Goal: Task Accomplishment & Management: Manage account settings

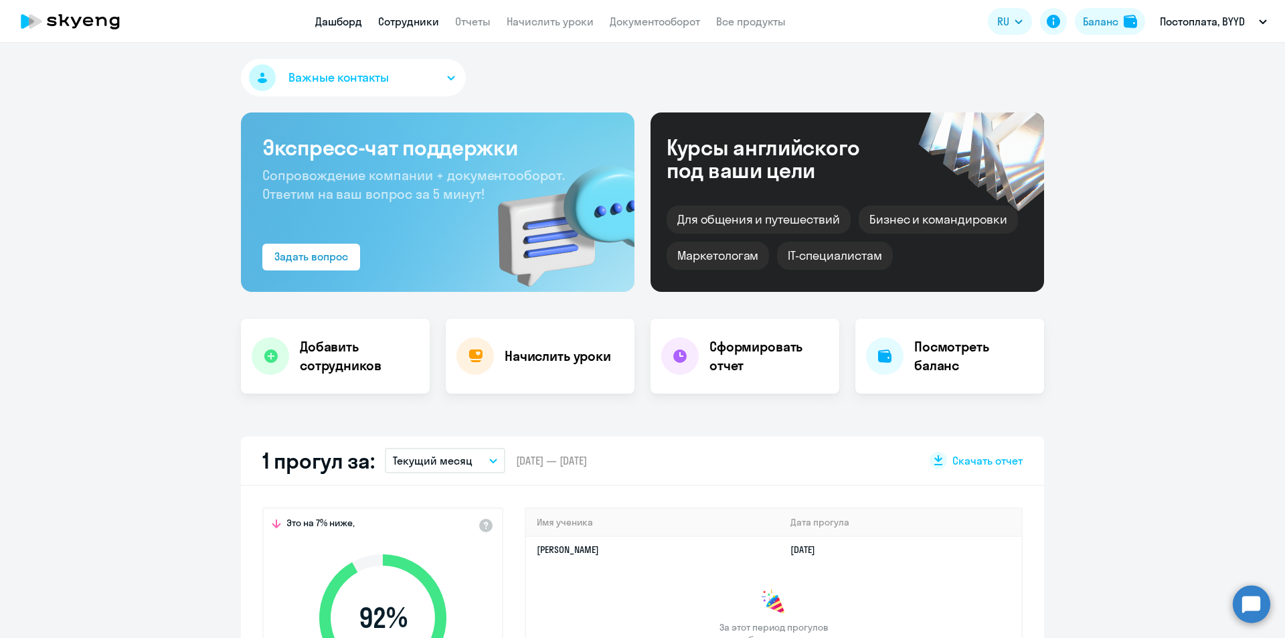
click at [416, 21] on link "Сотрудники" at bounding box center [408, 21] width 61 height 13
select select "30"
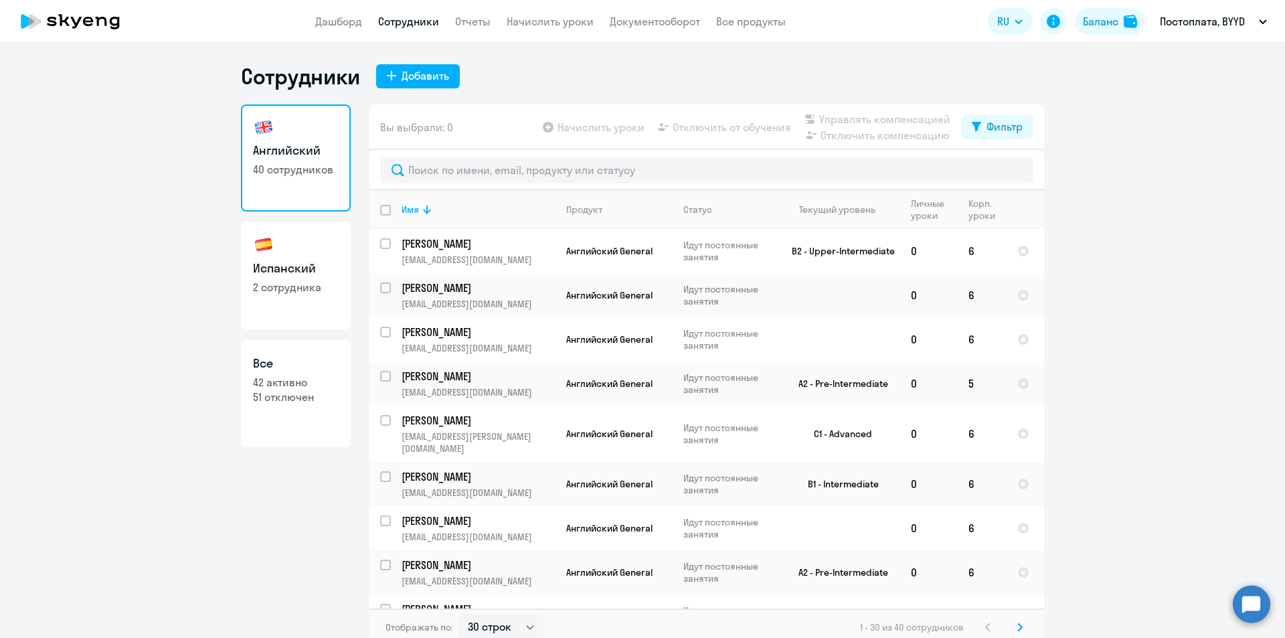
click at [297, 280] on link "Испанский 2 сотрудника" at bounding box center [296, 275] width 110 height 107
select select "30"
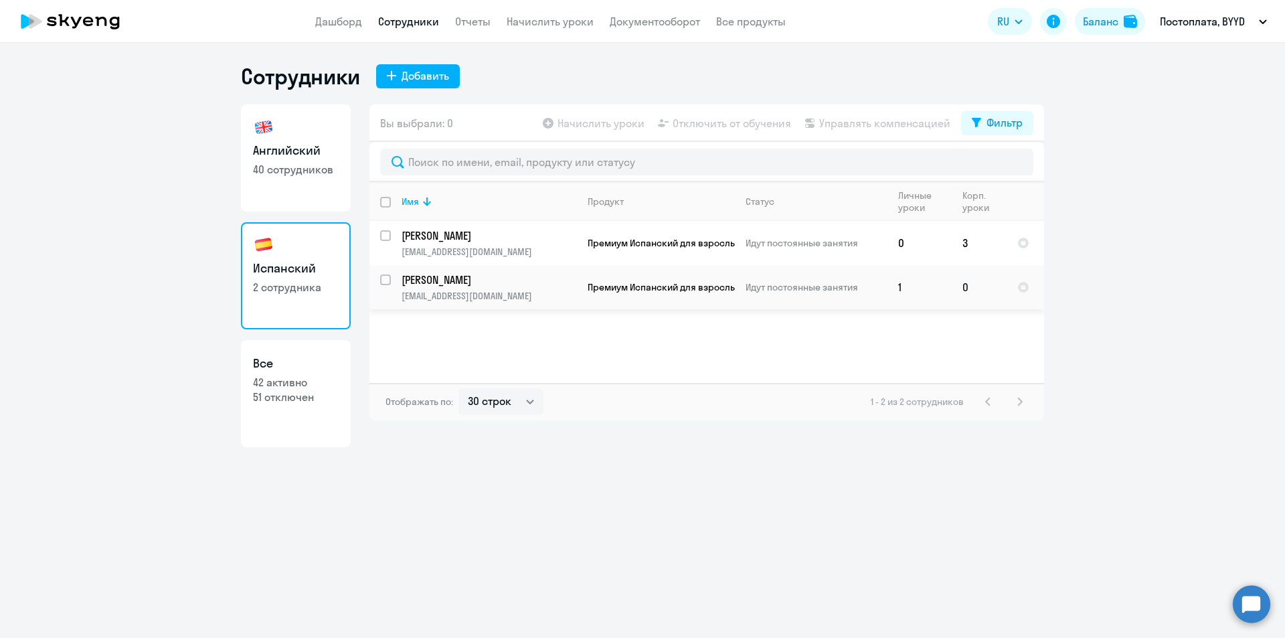
click at [388, 280] on input "select row 42220024" at bounding box center [393, 287] width 27 height 27
checkbox input "true"
click at [590, 123] on span "Начислить уроки" at bounding box center [600, 123] width 87 height 16
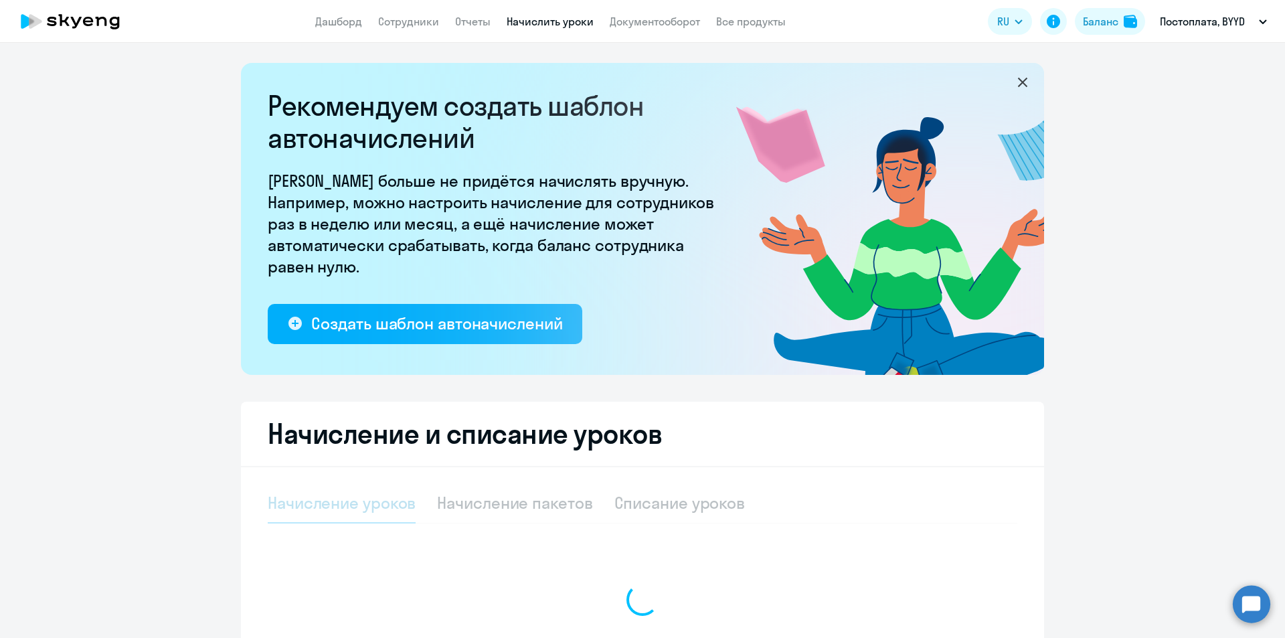
select select "10"
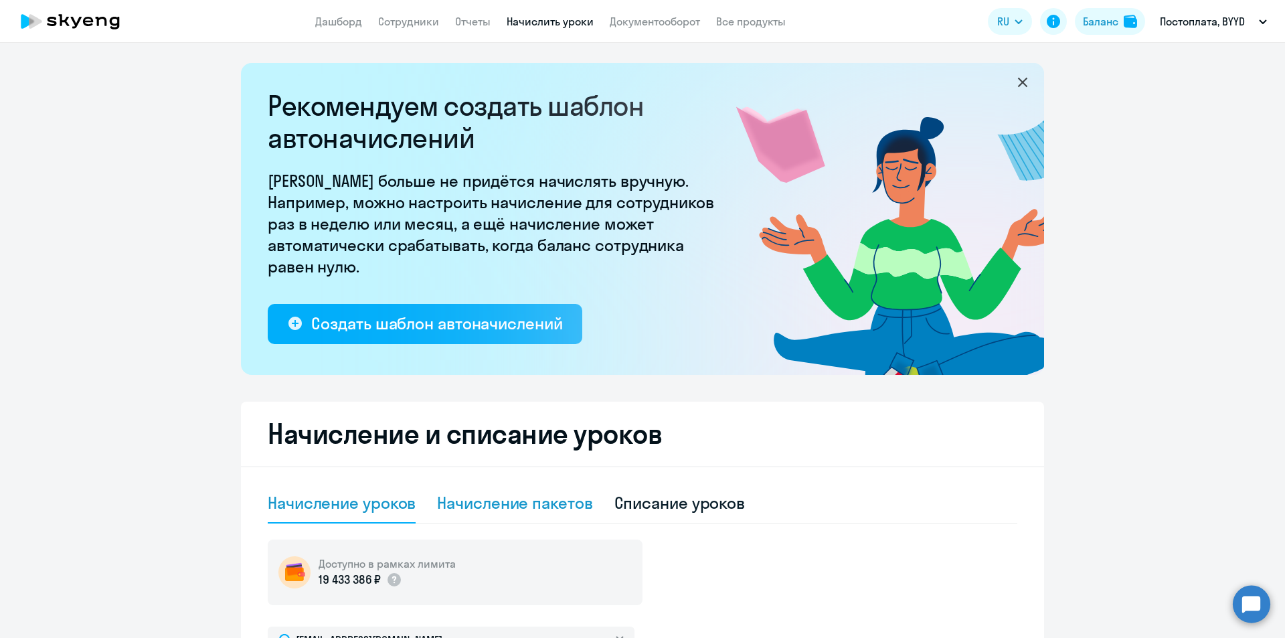
drag, startPoint x: 495, startPoint y: 505, endPoint x: 494, endPoint y: 495, distance: 10.1
click at [495, 502] on div "Начисление пакетов" at bounding box center [514, 502] width 155 height 21
select select "10"
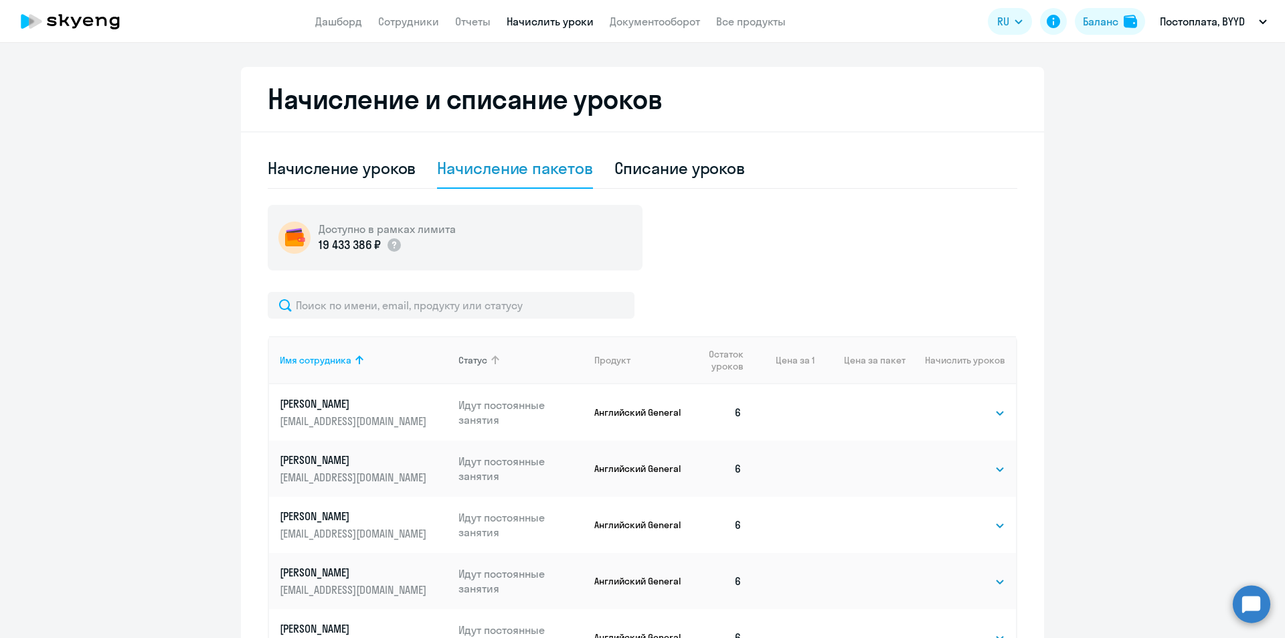
scroll to position [4, 0]
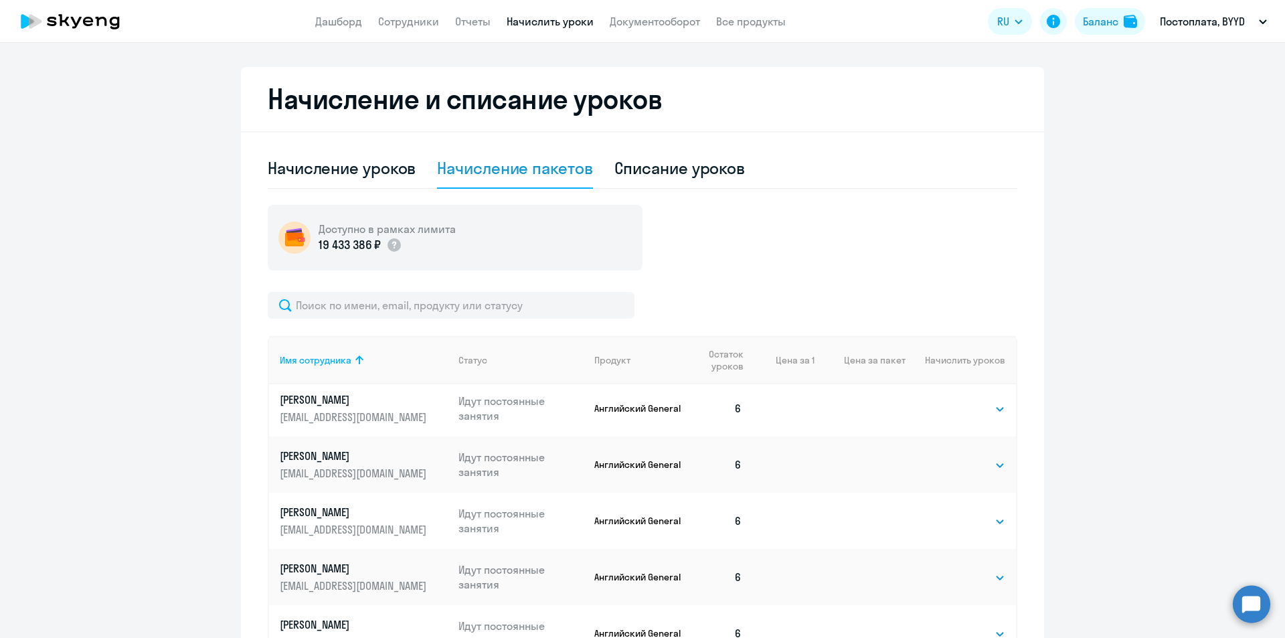
click at [378, 321] on div "Имя сотрудника Статус Продукт Остаток уроков Цена за 1 Цена за пакет Начислить …" at bounding box center [643, 638] width 750 height 692
click at [376, 317] on input "text" at bounding box center [451, 305] width 367 height 27
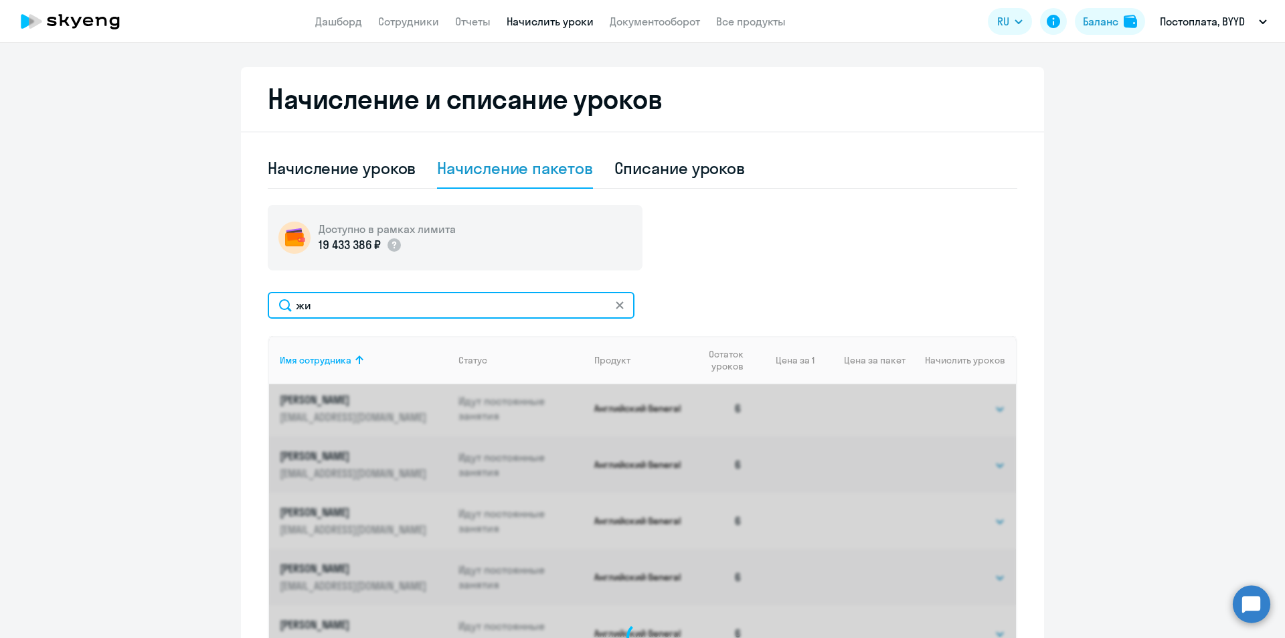
scroll to position [0, 0]
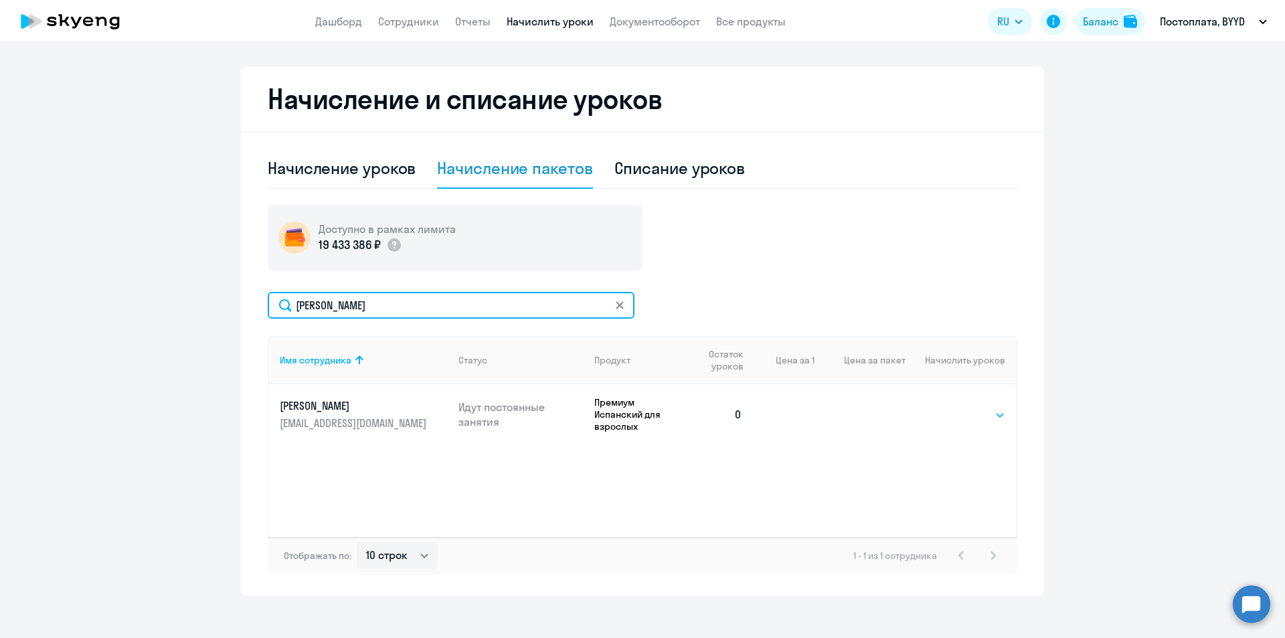
type input "[PERSON_NAME]"
click at [983, 419] on select "Выбрать 4 8 16 32 64 96 128" at bounding box center [977, 415] width 55 height 16
select select "4"
click at [950, 407] on select "Выбрать 4 8 16 32 64 96 128" at bounding box center [977, 415] width 55 height 16
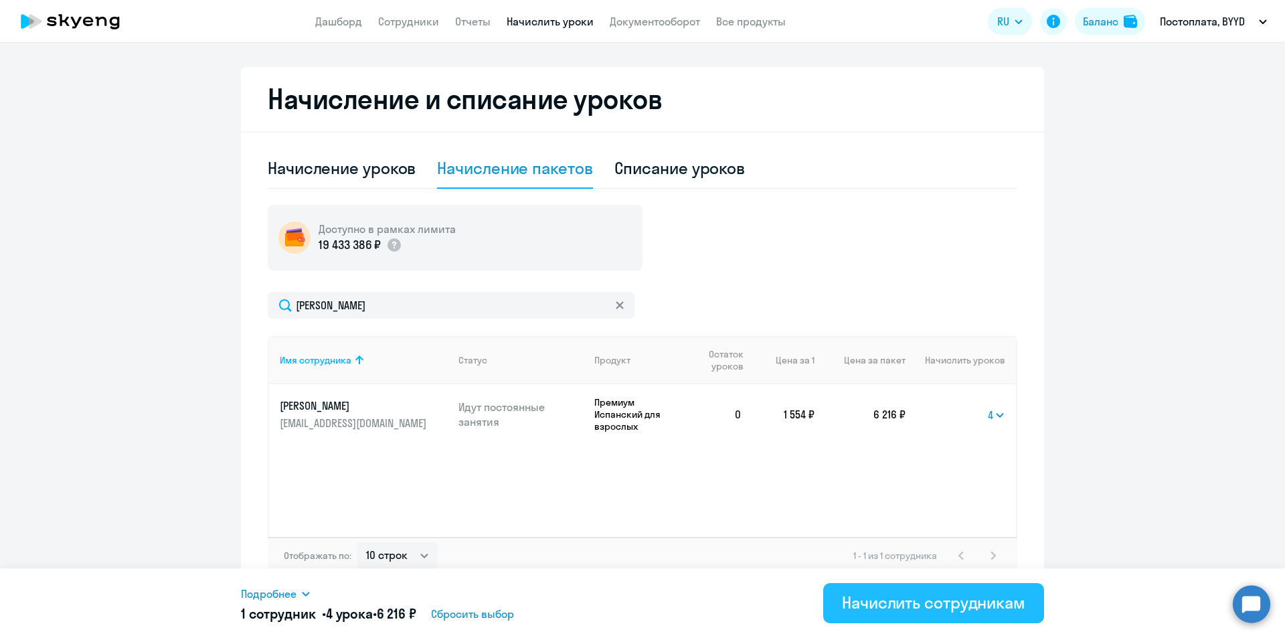
click at [897, 608] on div "Начислить сотрудникам" at bounding box center [933, 602] width 183 height 21
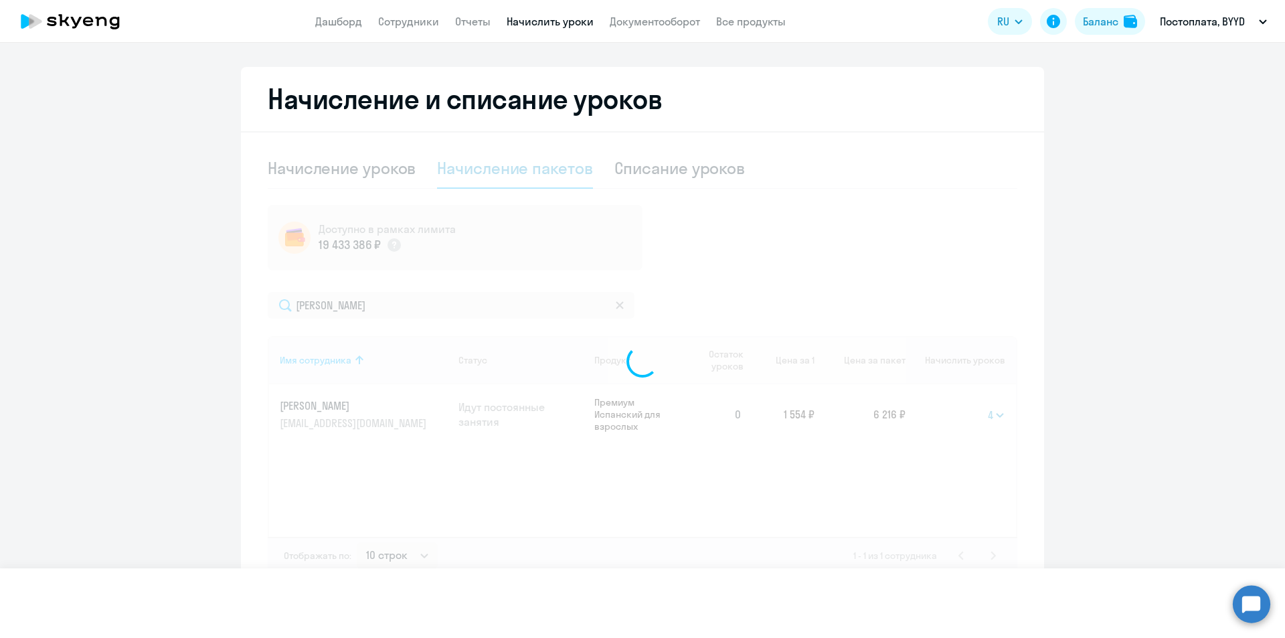
select select
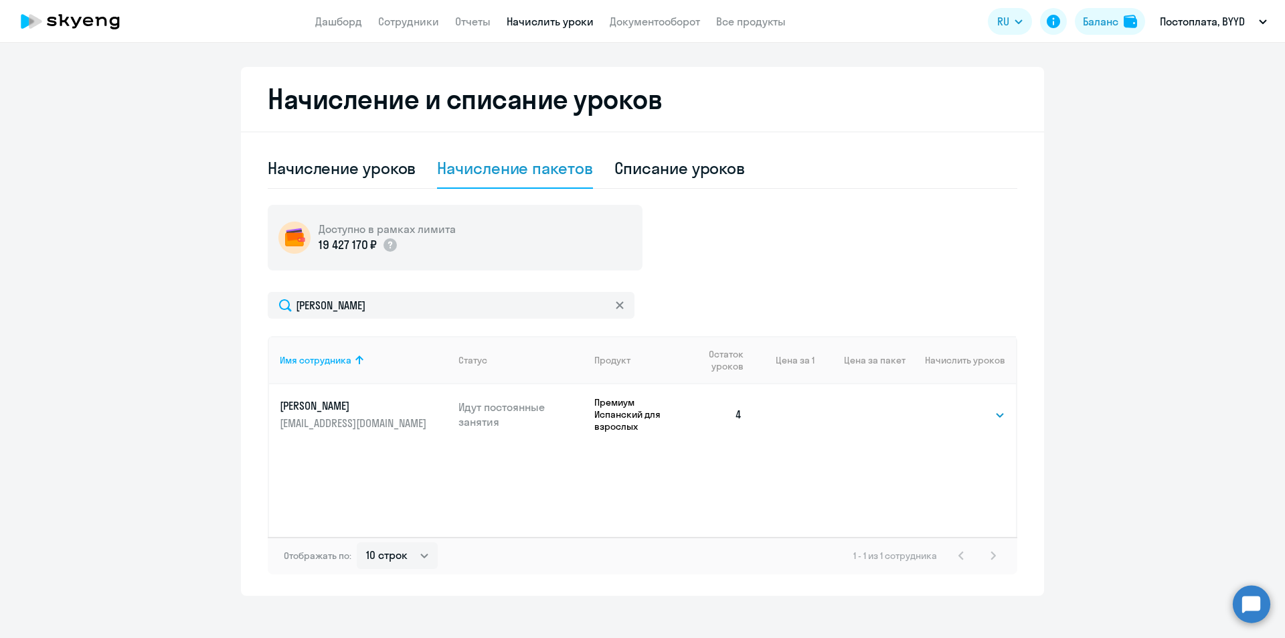
click at [1096, 205] on ng-component "Рекомендуем создать шаблон автоначислений Уроки больше не придётся начислять вр…" at bounding box center [642, 161] width 1285 height 867
click at [392, 20] on link "Сотрудники" at bounding box center [408, 21] width 61 height 13
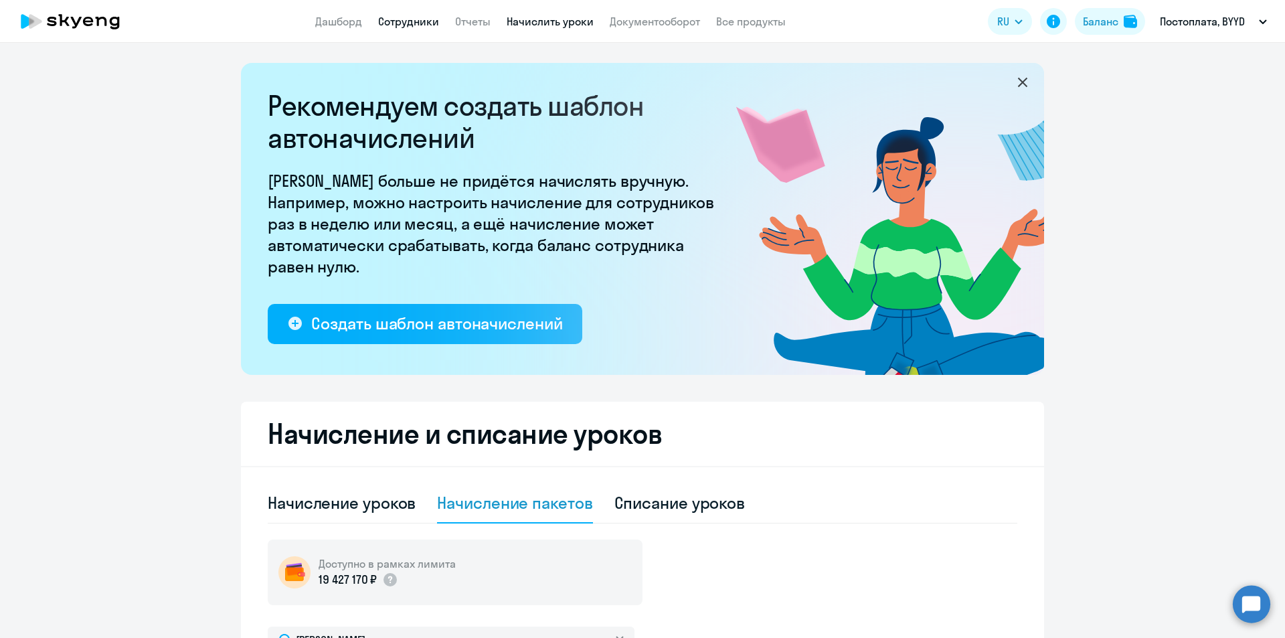
select select "30"
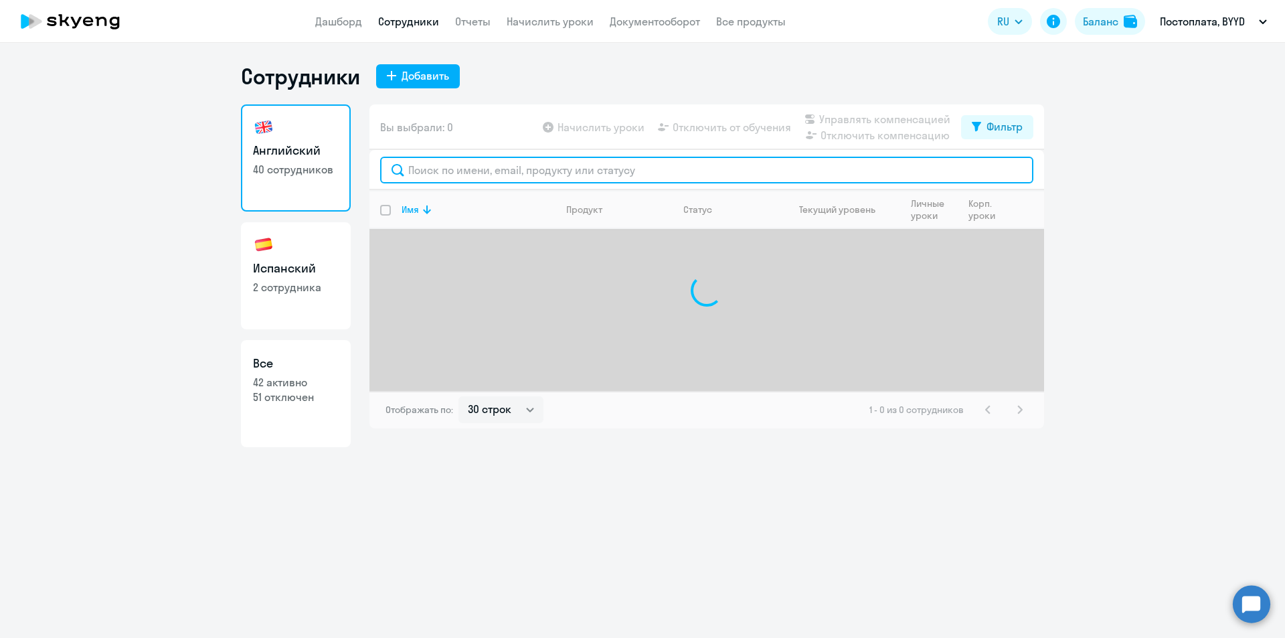
click at [498, 163] on input "text" at bounding box center [706, 170] width 653 height 27
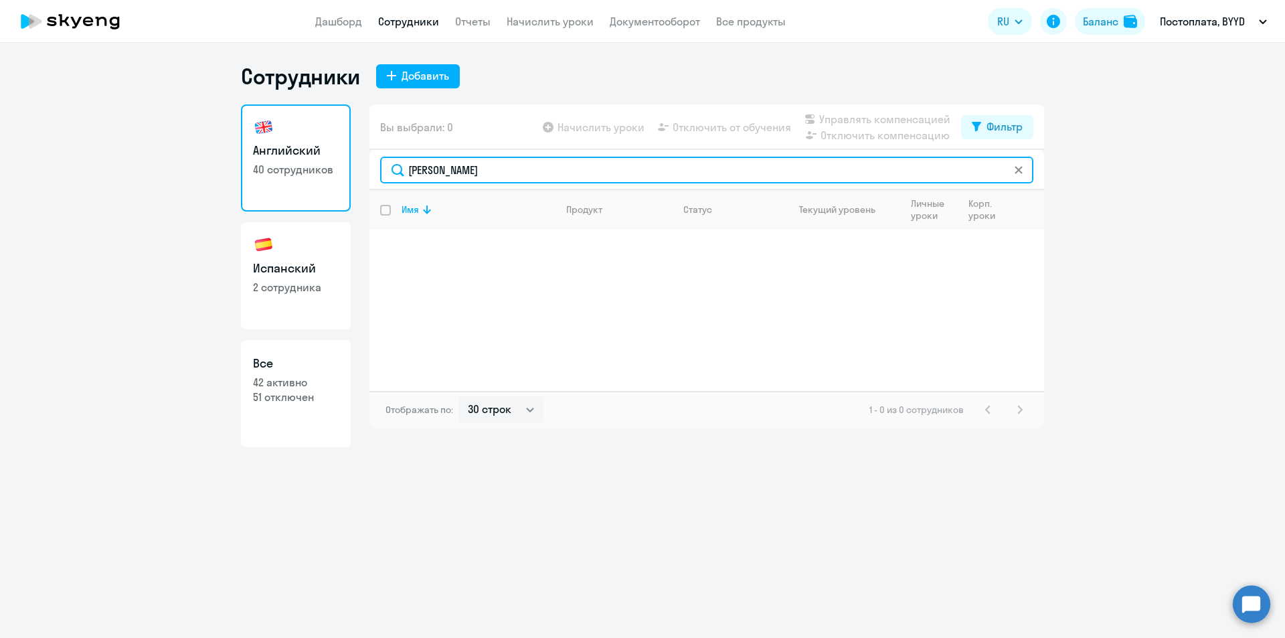
type input "[PERSON_NAME]"
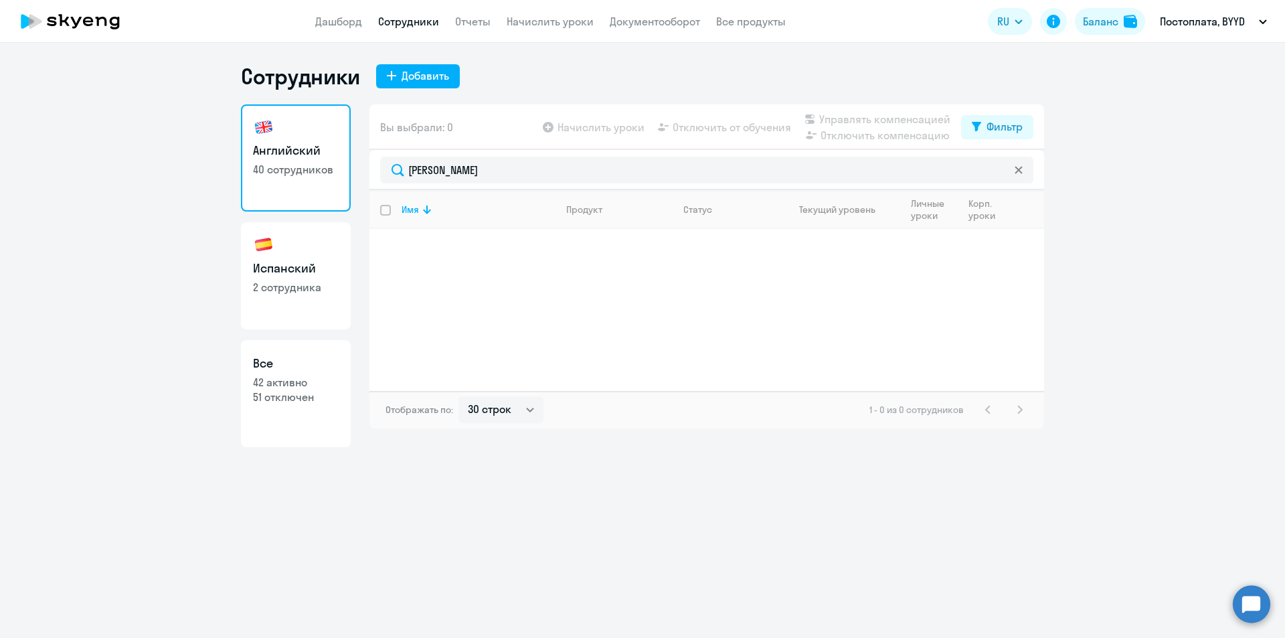
click at [309, 274] on h3 "Испанский" at bounding box center [296, 268] width 86 height 17
select select "30"
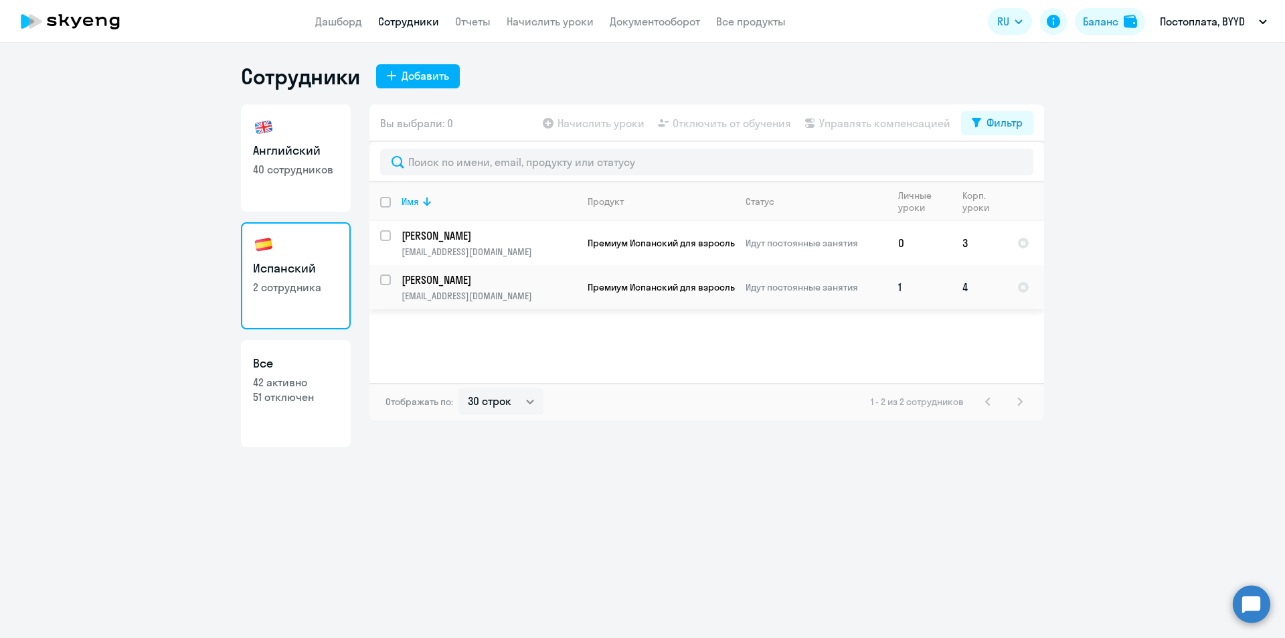
click at [441, 283] on p "[PERSON_NAME]" at bounding box center [489, 279] width 175 height 15
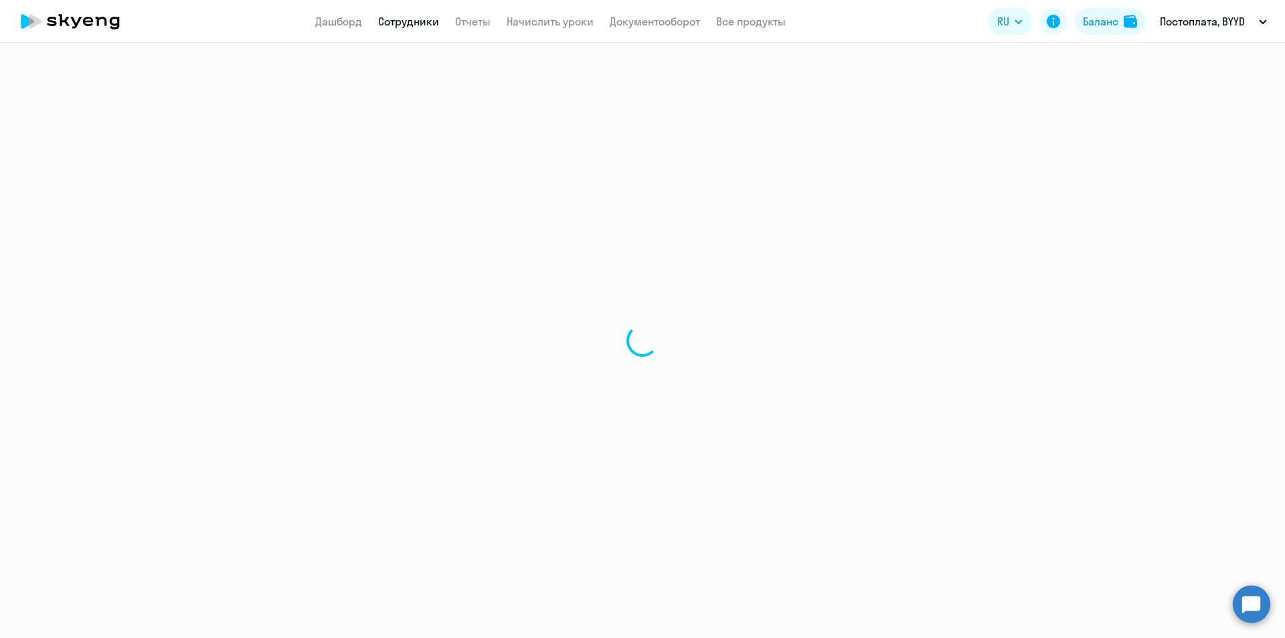
select select "spanish"
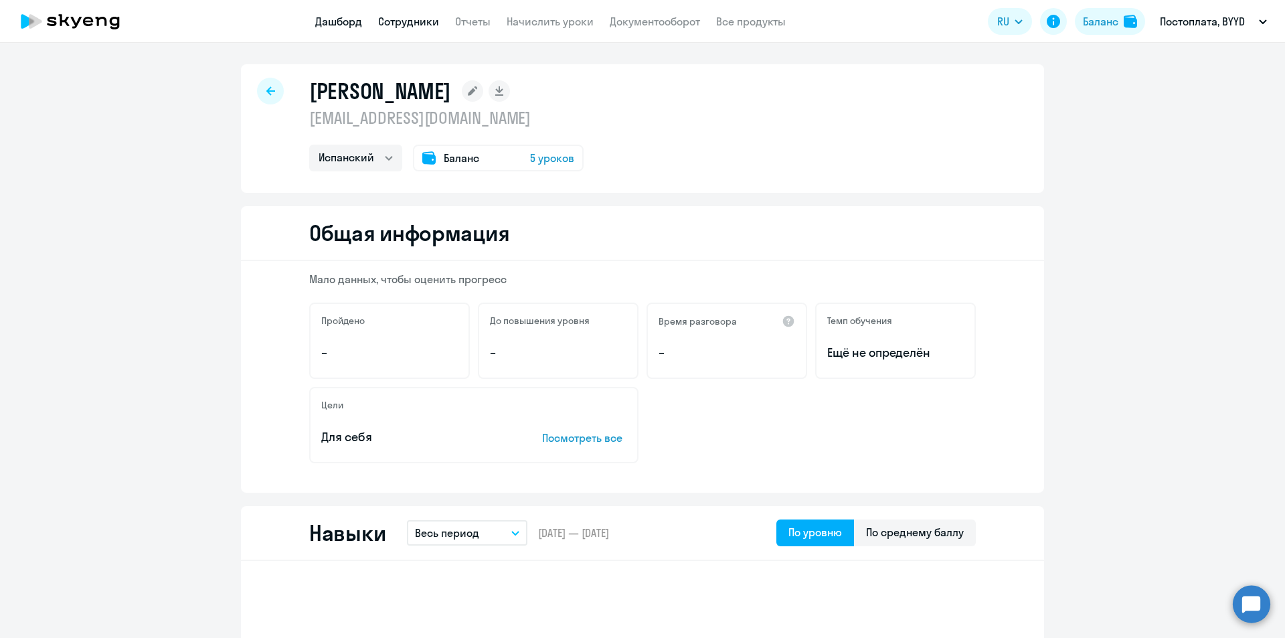
click at [359, 18] on link "Дашборд" at bounding box center [338, 21] width 47 height 13
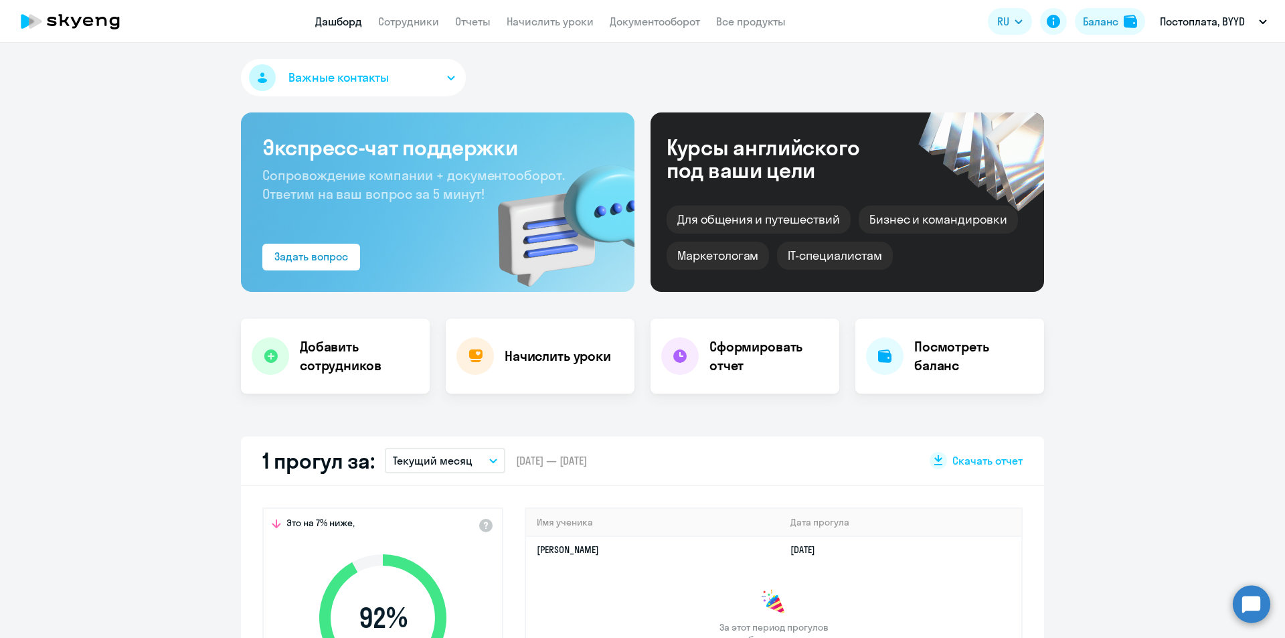
click at [452, 460] on p "Текущий месяц" at bounding box center [433, 460] width 80 height 16
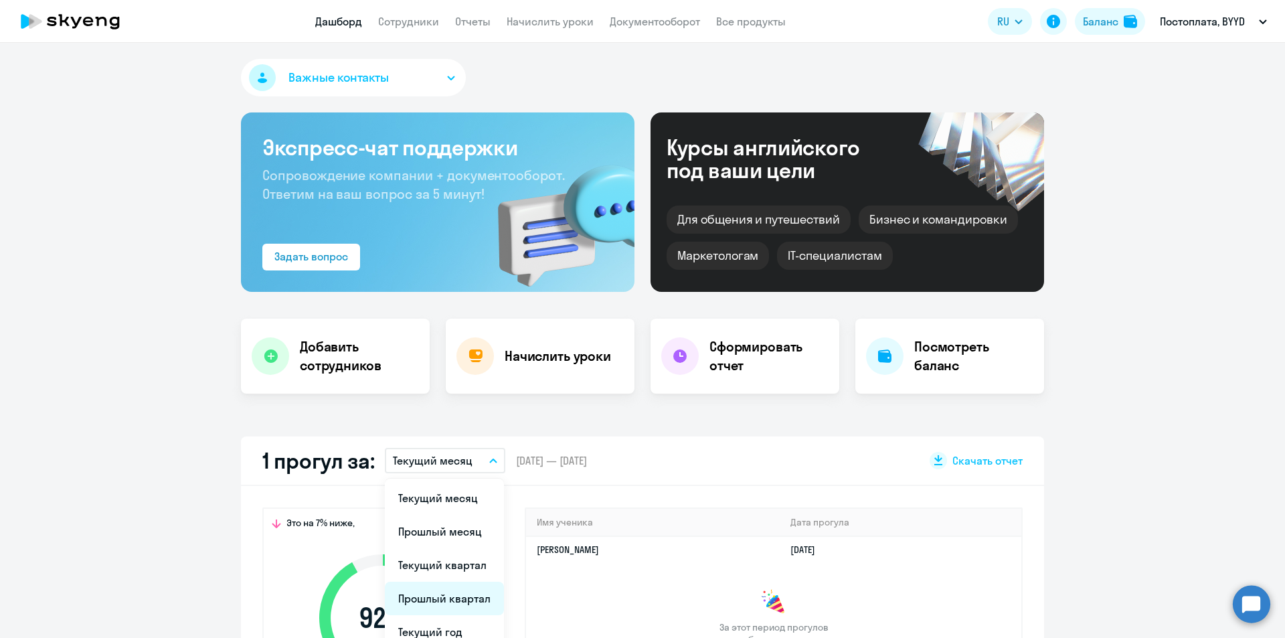
scroll to position [67, 0]
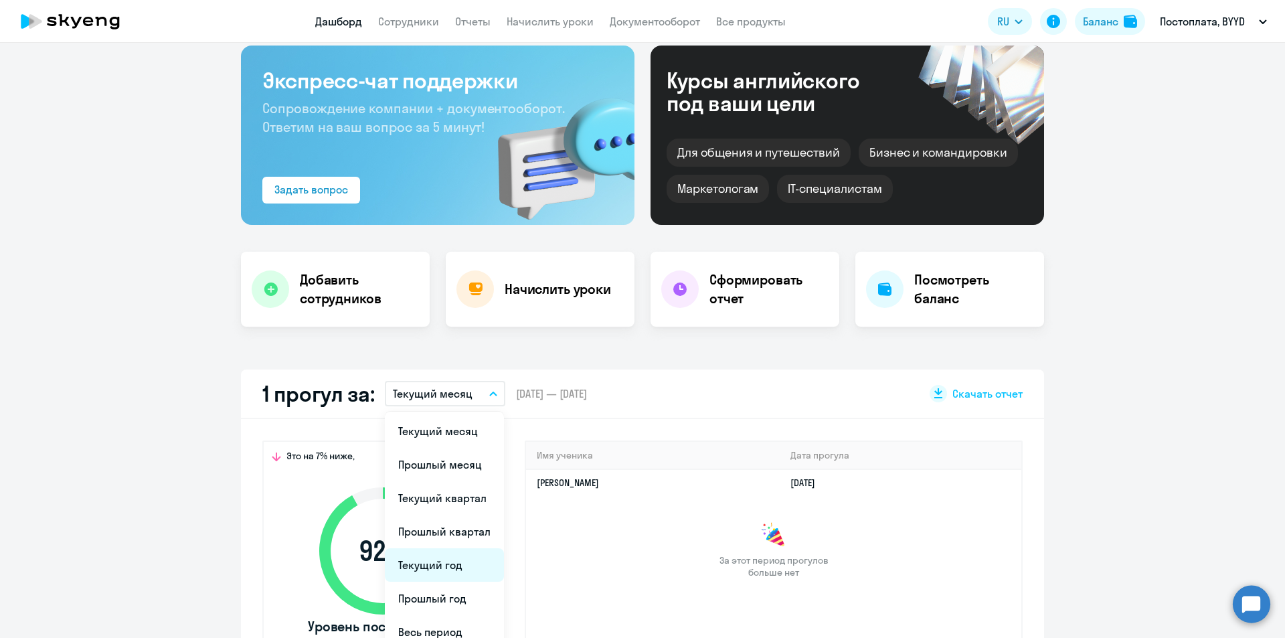
click at [451, 574] on li "Текущий год" at bounding box center [444, 564] width 119 height 33
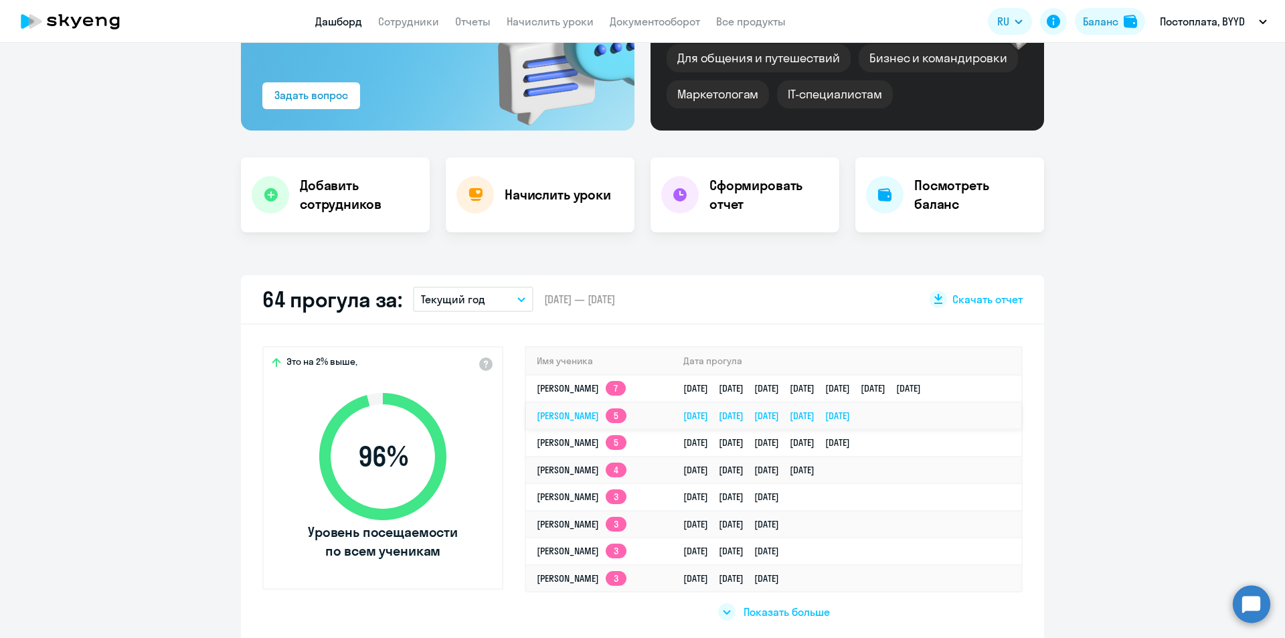
scroll to position [335, 0]
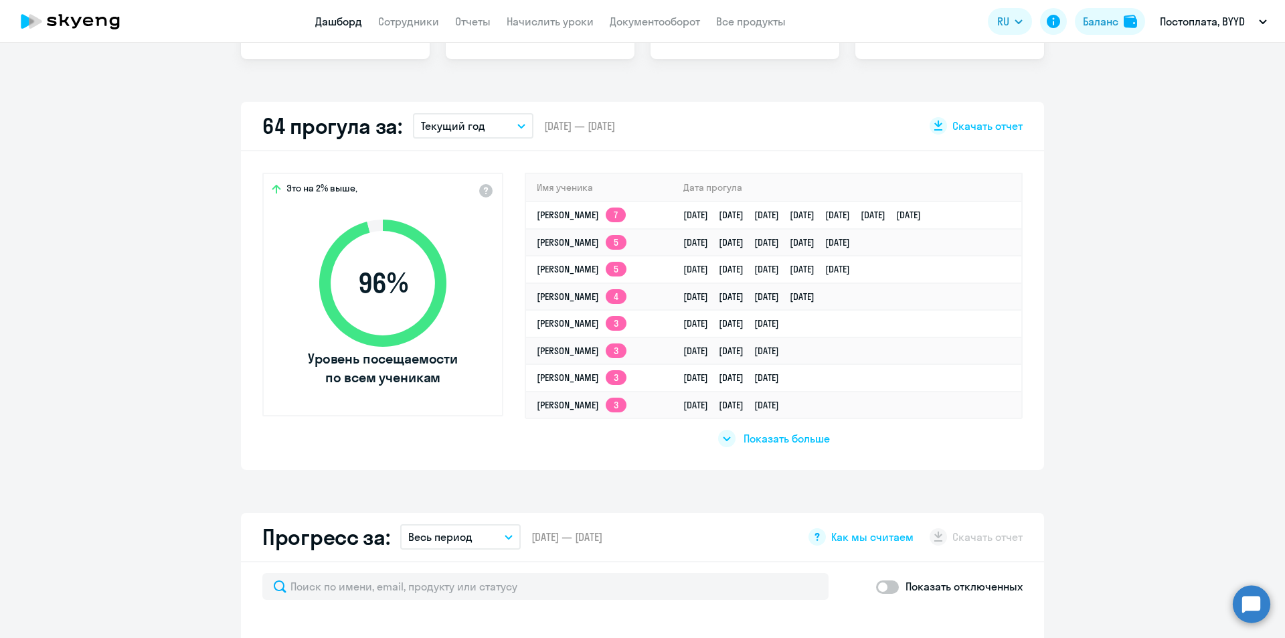
click at [728, 442] on div at bounding box center [726, 438] width 17 height 17
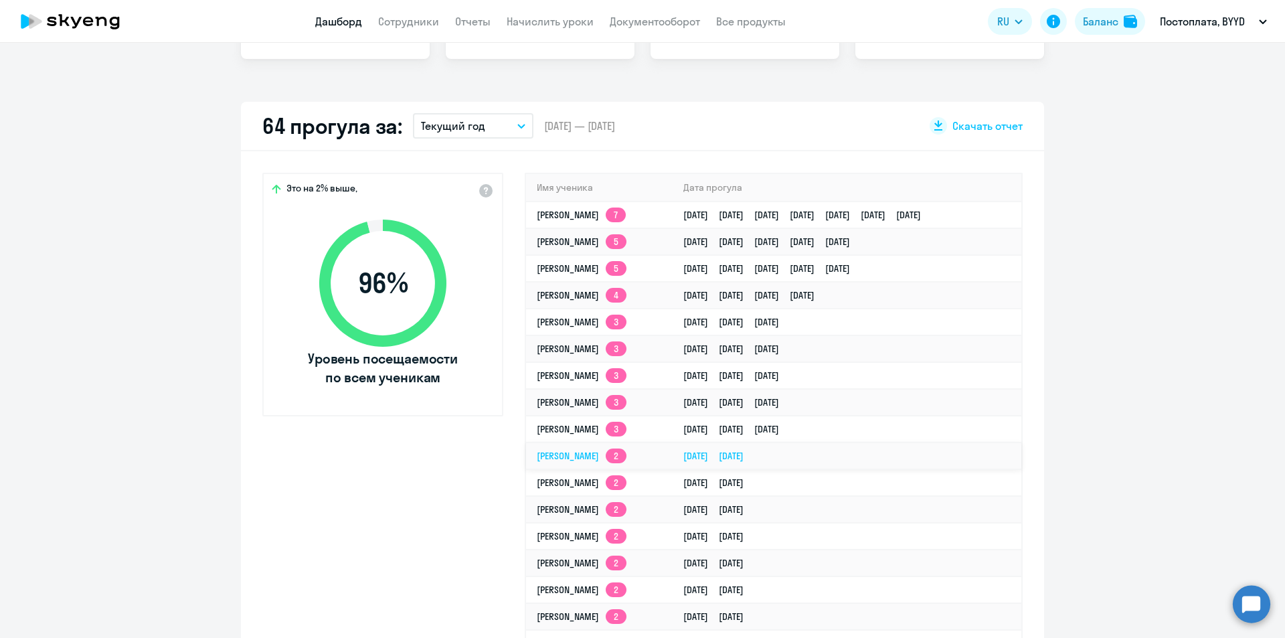
select select "30"
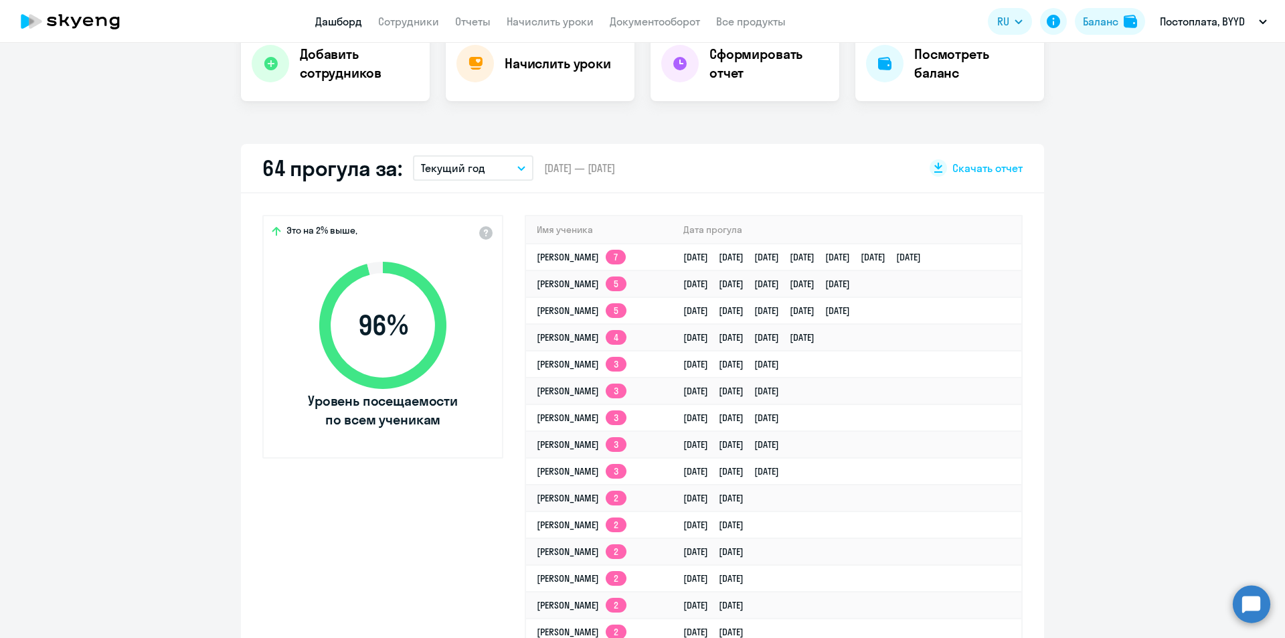
scroll to position [268, 0]
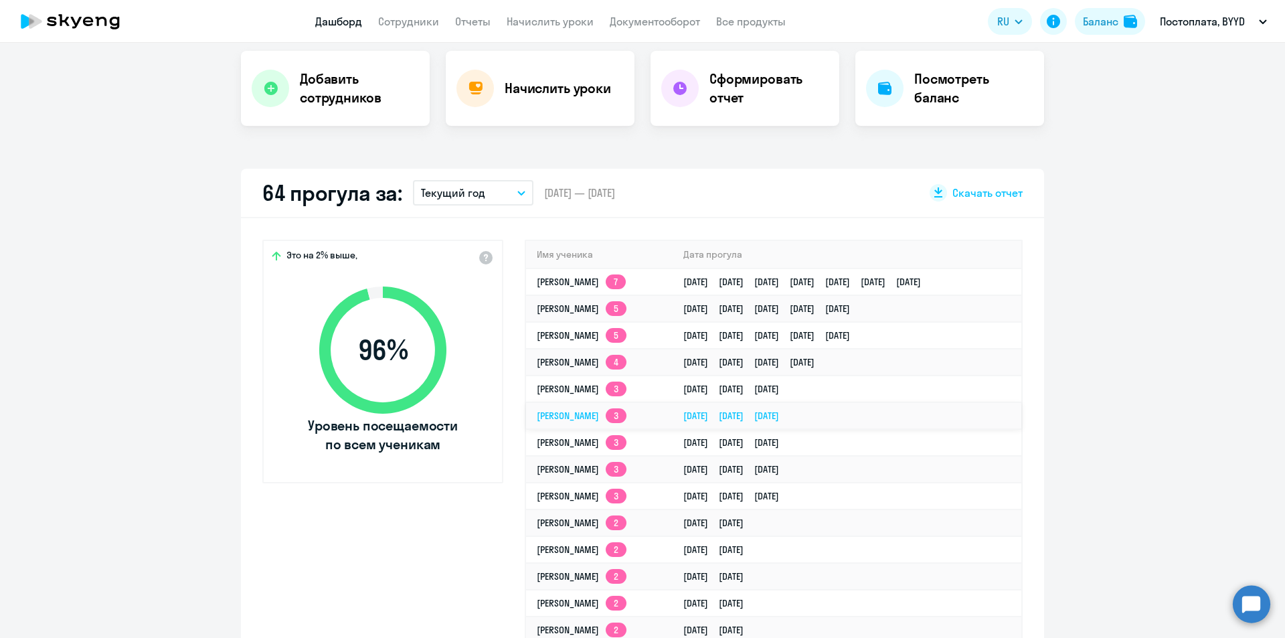
click at [626, 412] on app-skyeng-badge "3" at bounding box center [616, 415] width 21 height 15
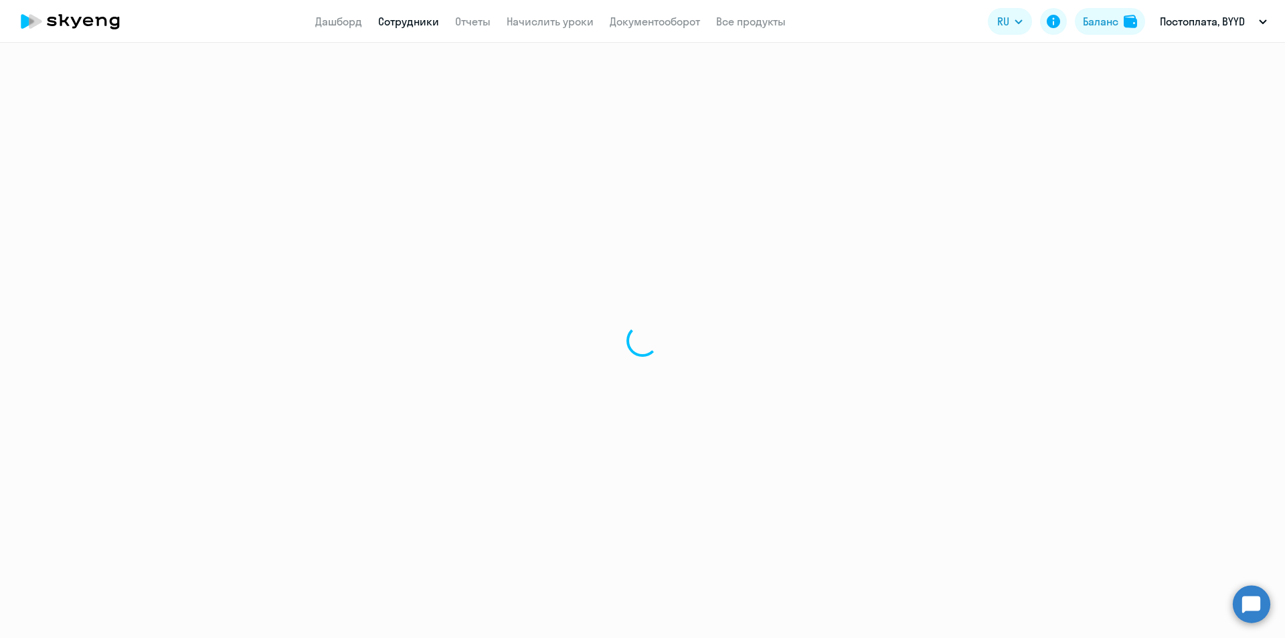
select select "english"
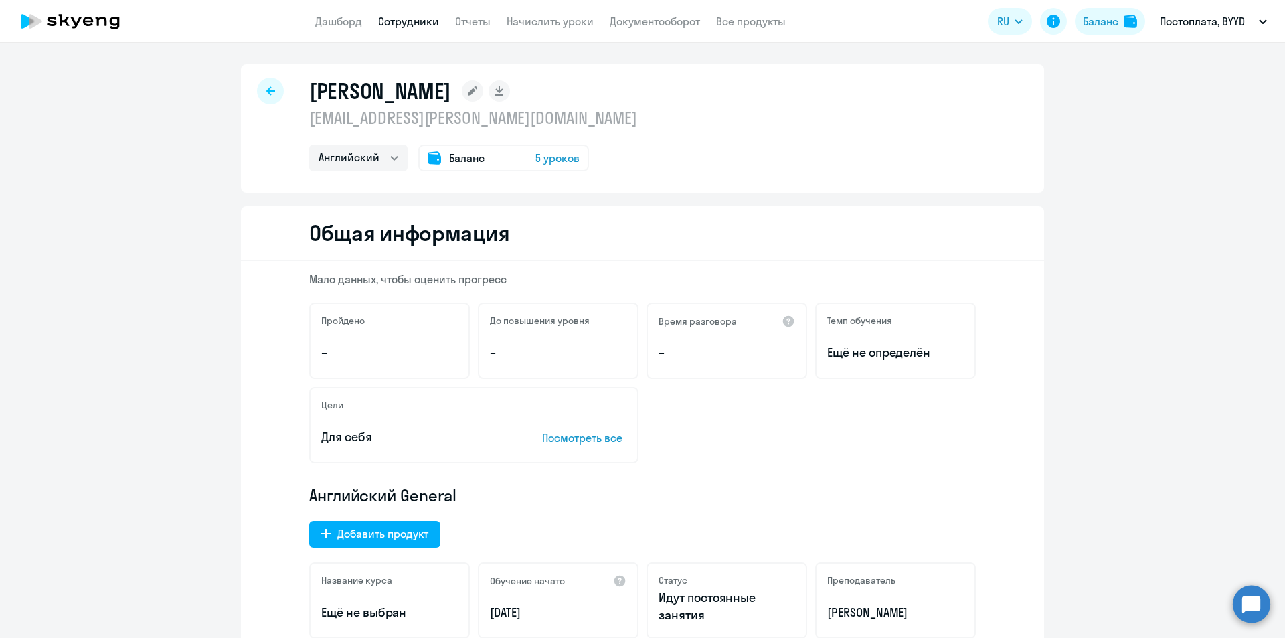
click at [109, 9] on icon at bounding box center [70, 21] width 118 height 33
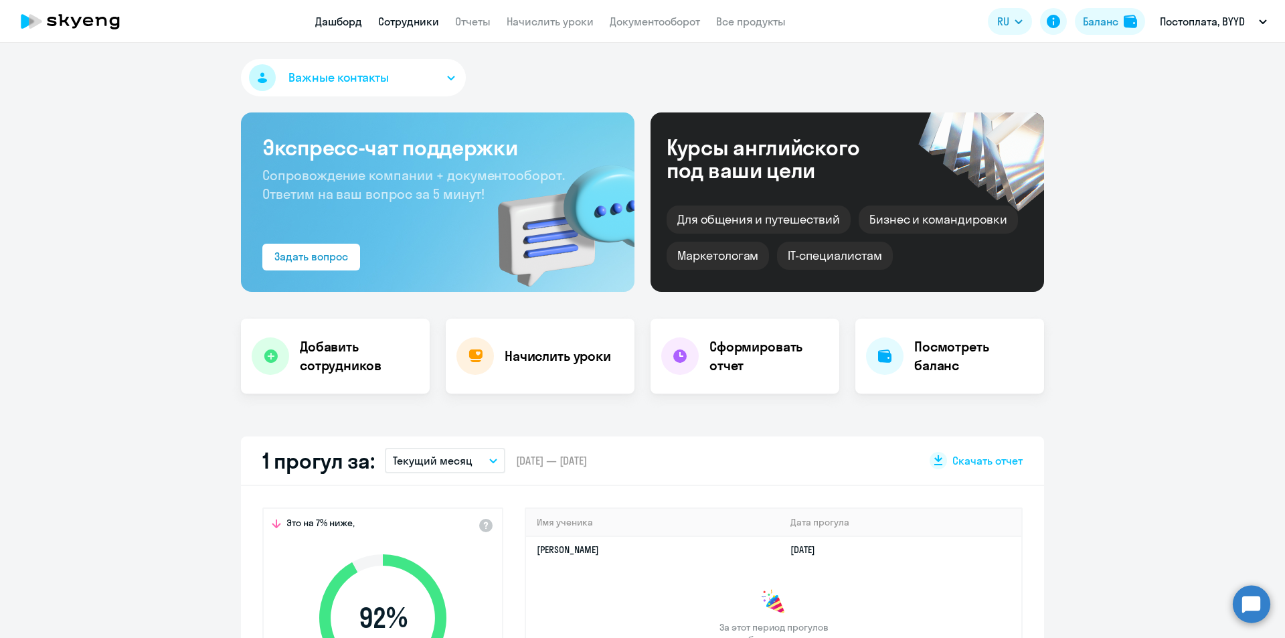
click at [408, 26] on link "Сотрудники" at bounding box center [408, 21] width 61 height 13
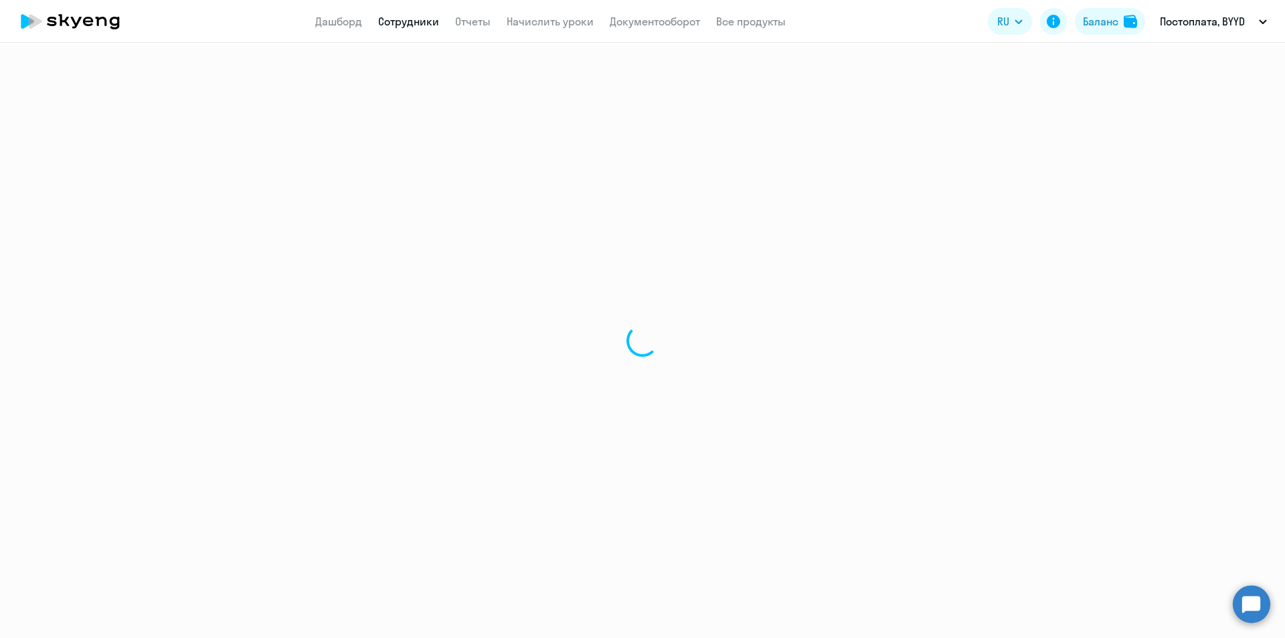
select select "30"
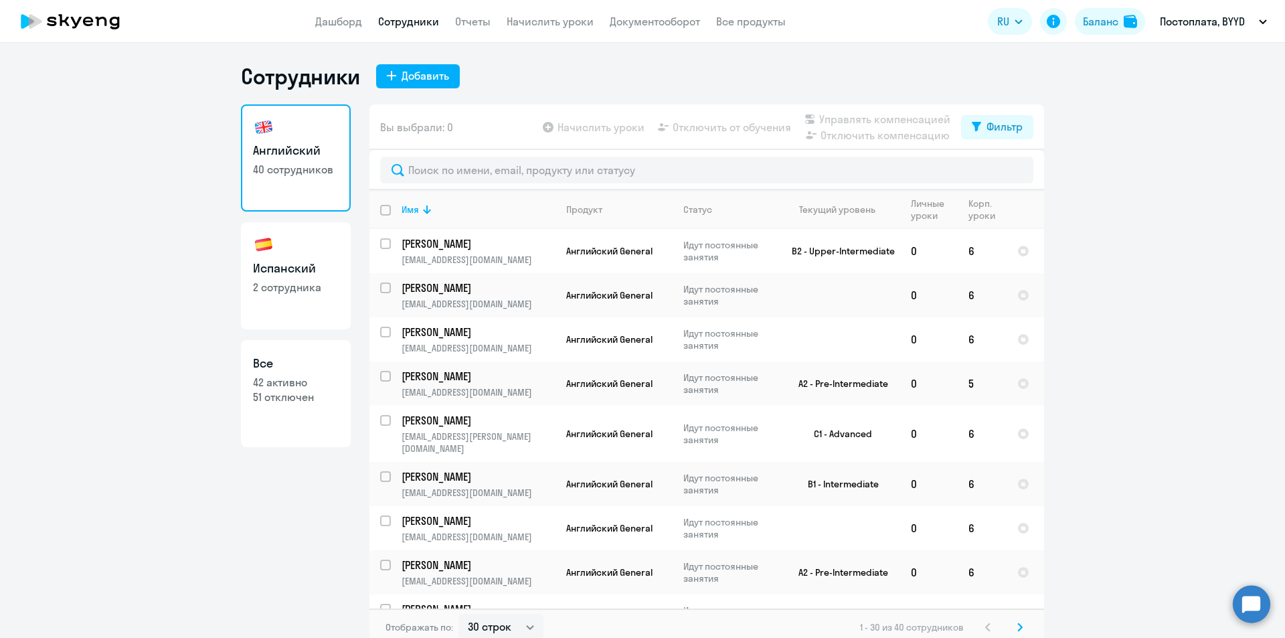
click at [306, 260] on h3 "Испанский" at bounding box center [296, 268] width 86 height 17
select select "30"
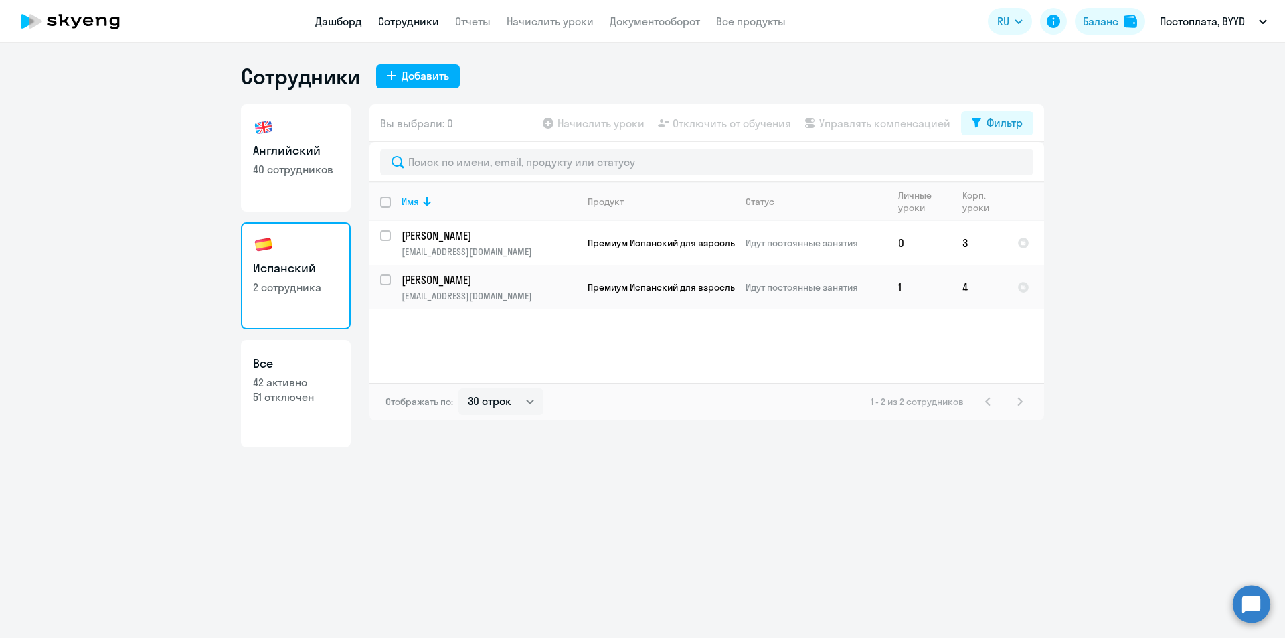
click at [351, 25] on link "Дашборд" at bounding box center [338, 21] width 47 height 13
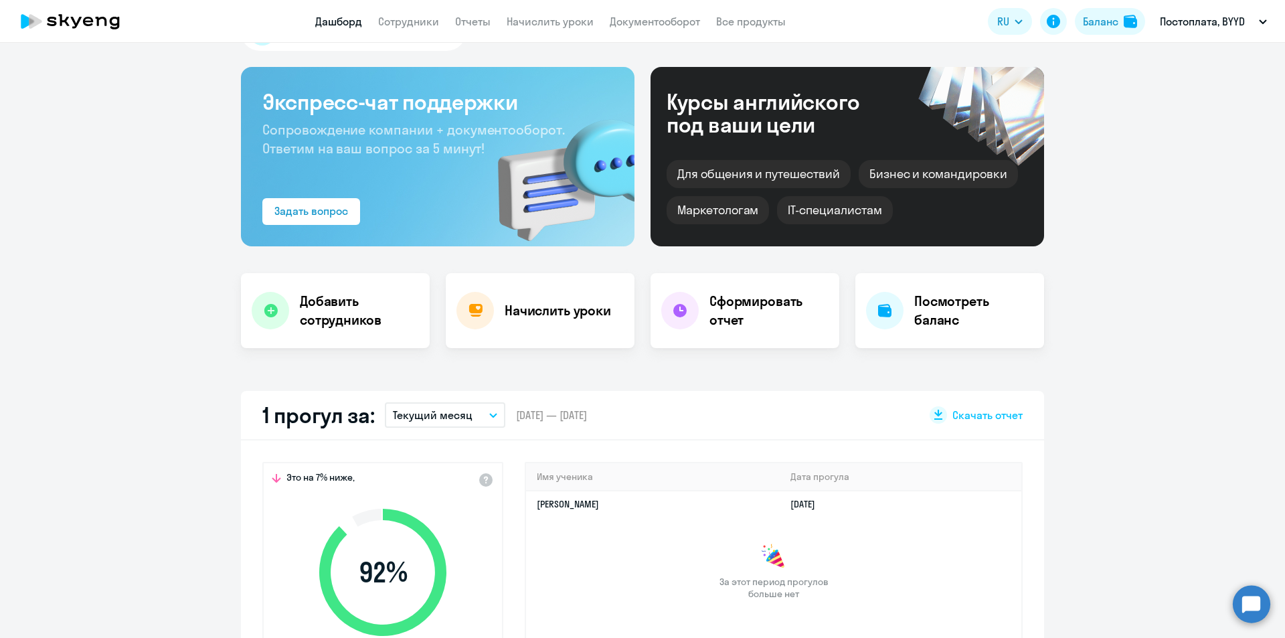
scroll to position [201, 0]
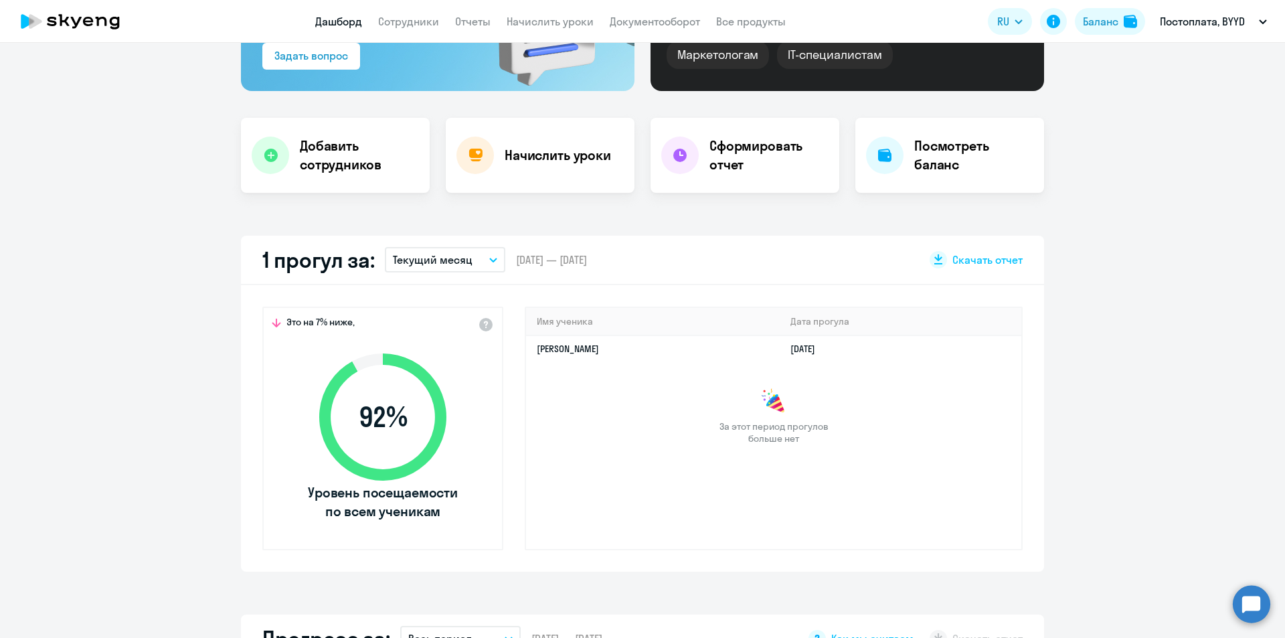
click at [466, 252] on button "Текущий месяц" at bounding box center [445, 259] width 120 height 25
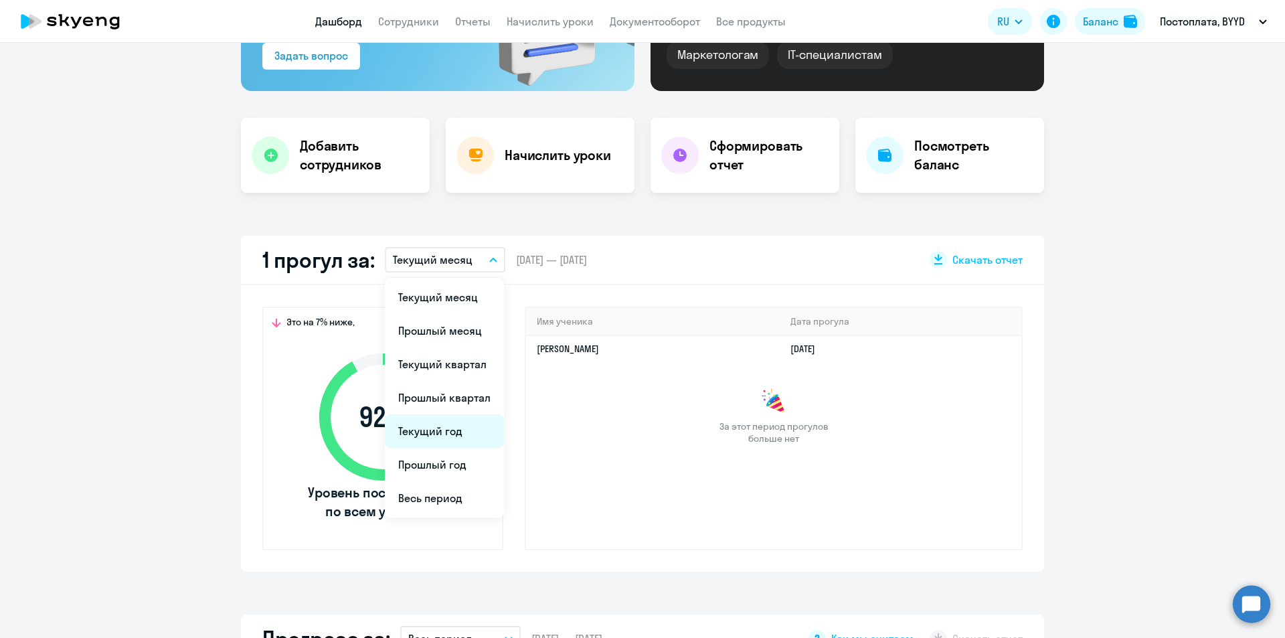
click at [424, 434] on li "Текущий год" at bounding box center [444, 430] width 119 height 33
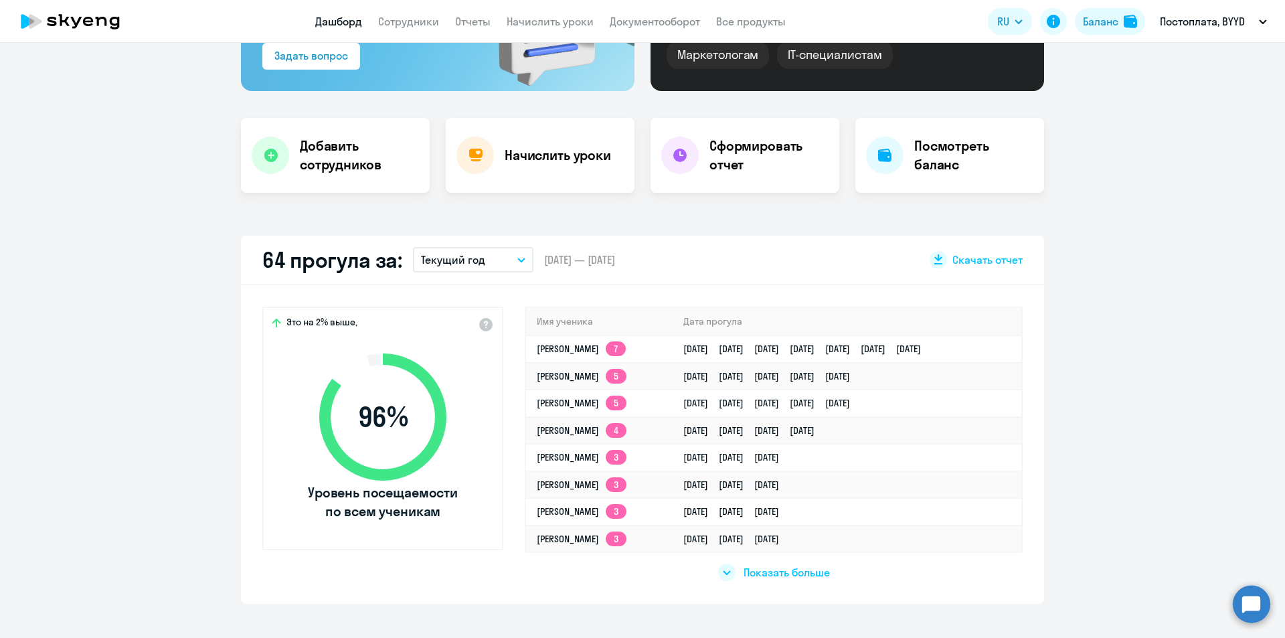
scroll to position [602, 0]
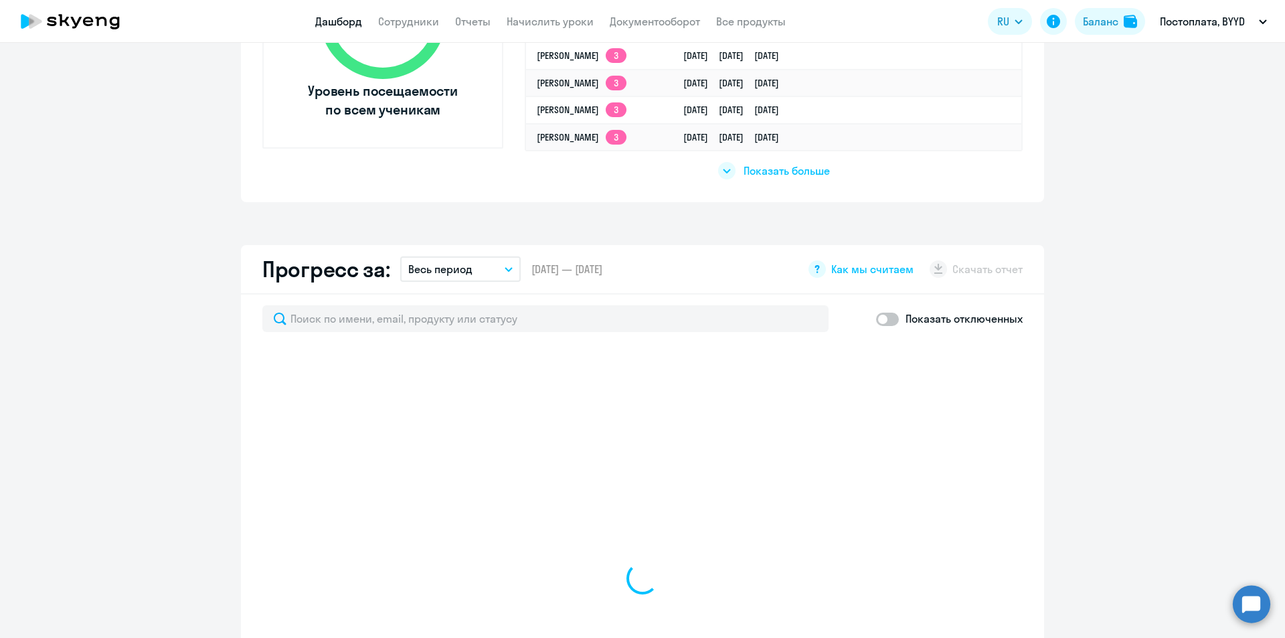
click at [728, 170] on div at bounding box center [726, 170] width 17 height 17
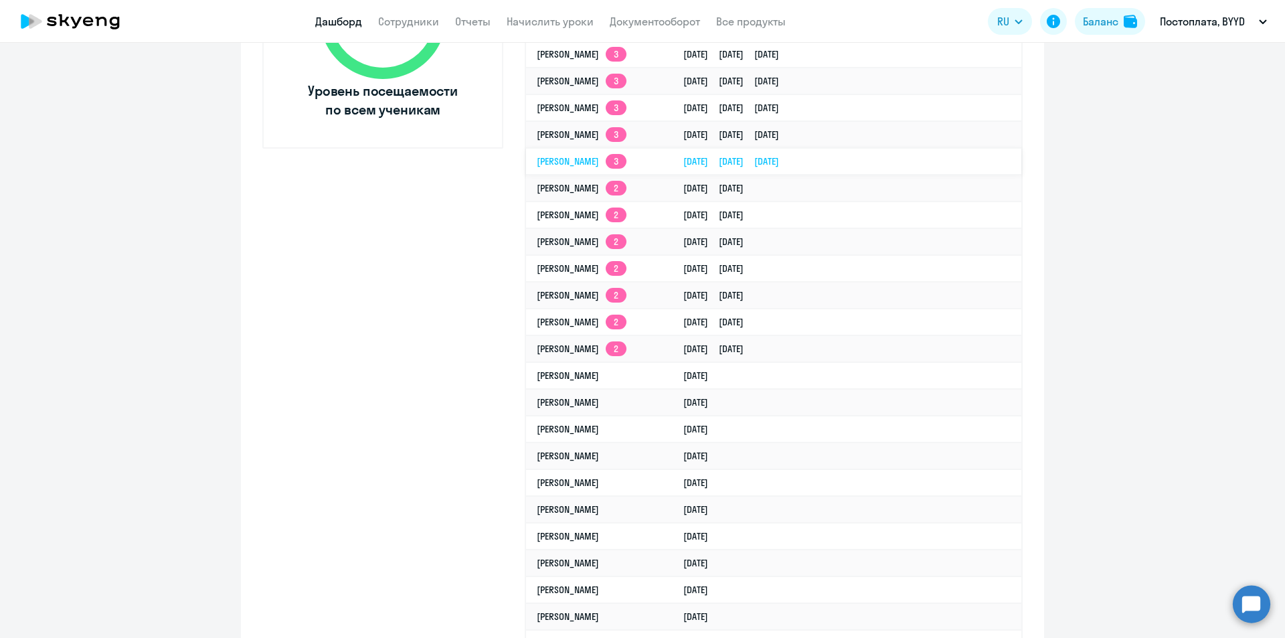
select select "30"
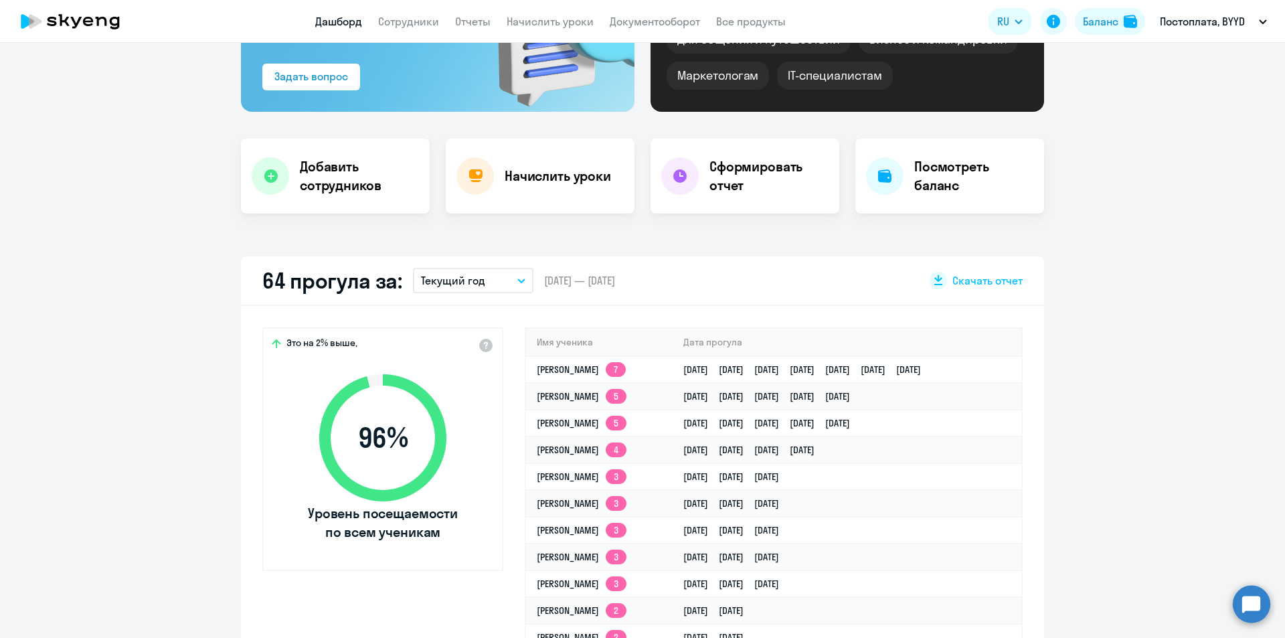
scroll to position [67, 0]
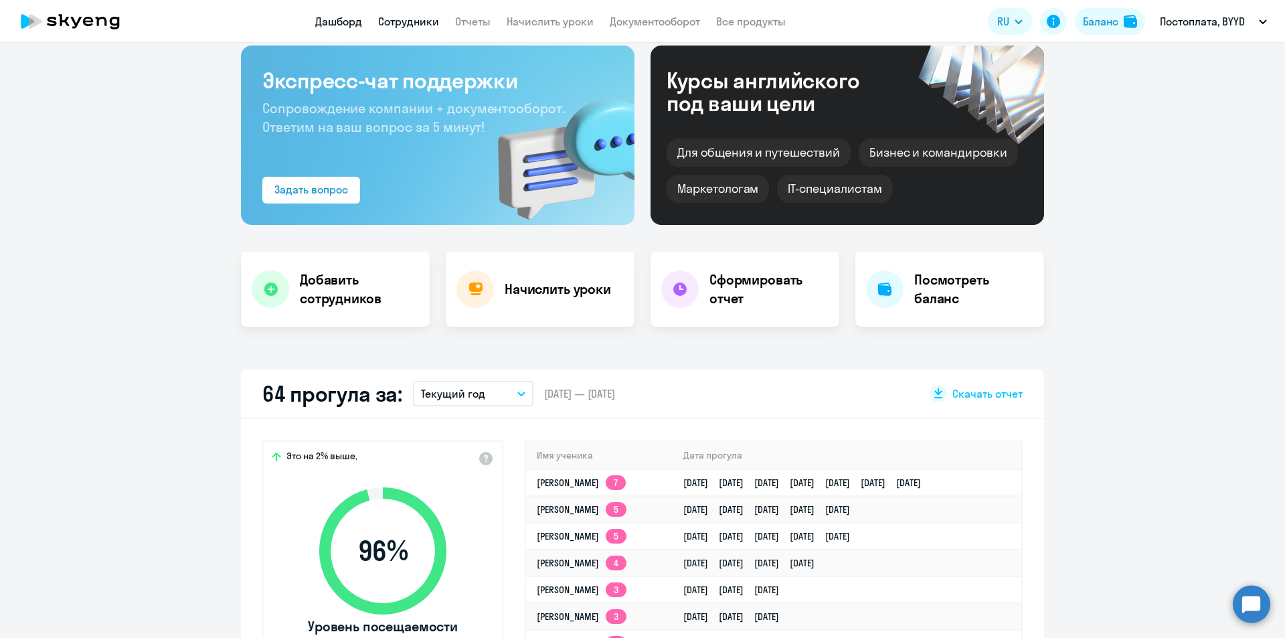
click at [398, 16] on link "Сотрудники" at bounding box center [408, 21] width 61 height 13
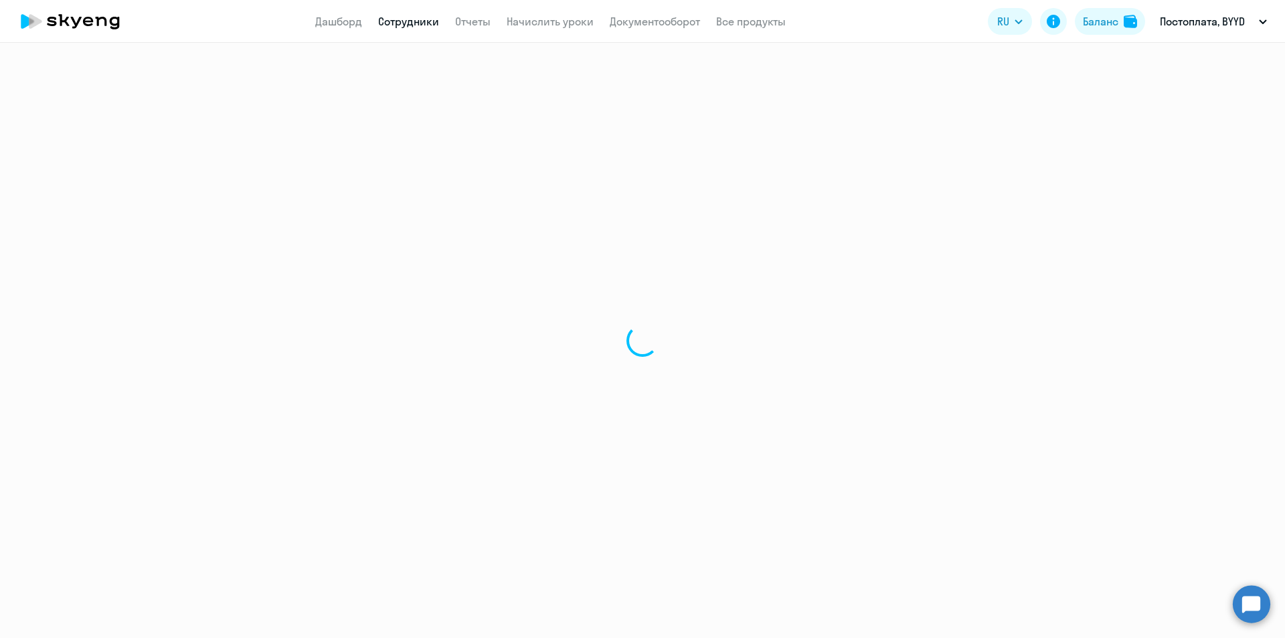
select select "30"
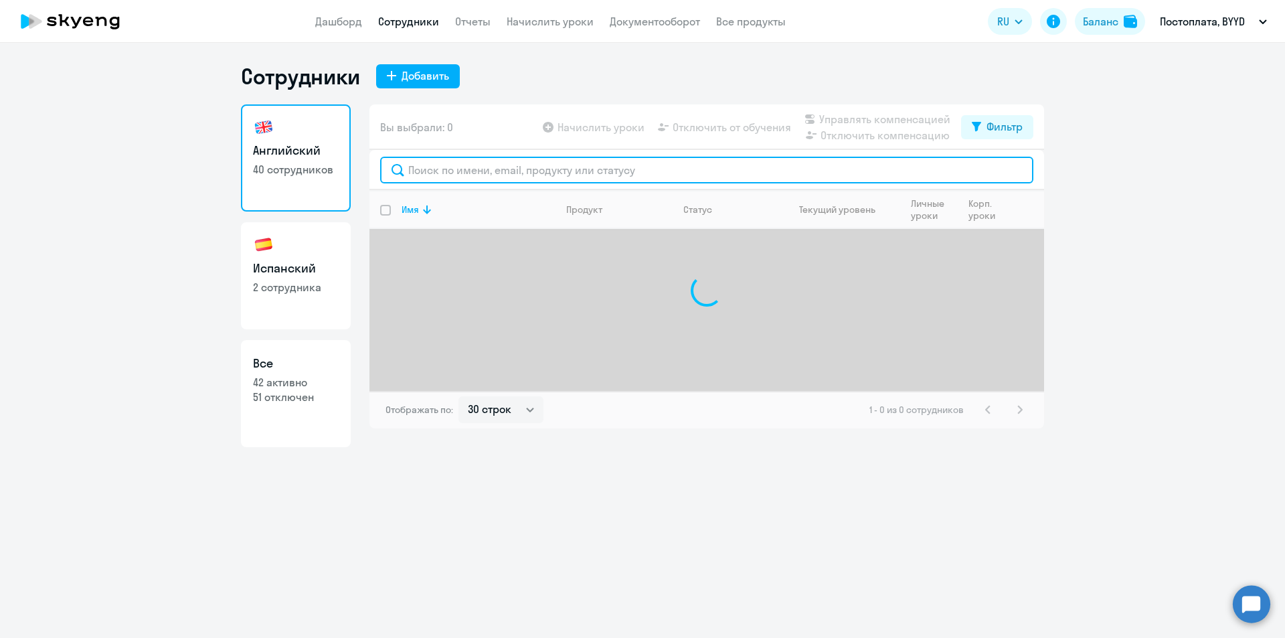
click at [436, 165] on input "text" at bounding box center [706, 170] width 653 height 27
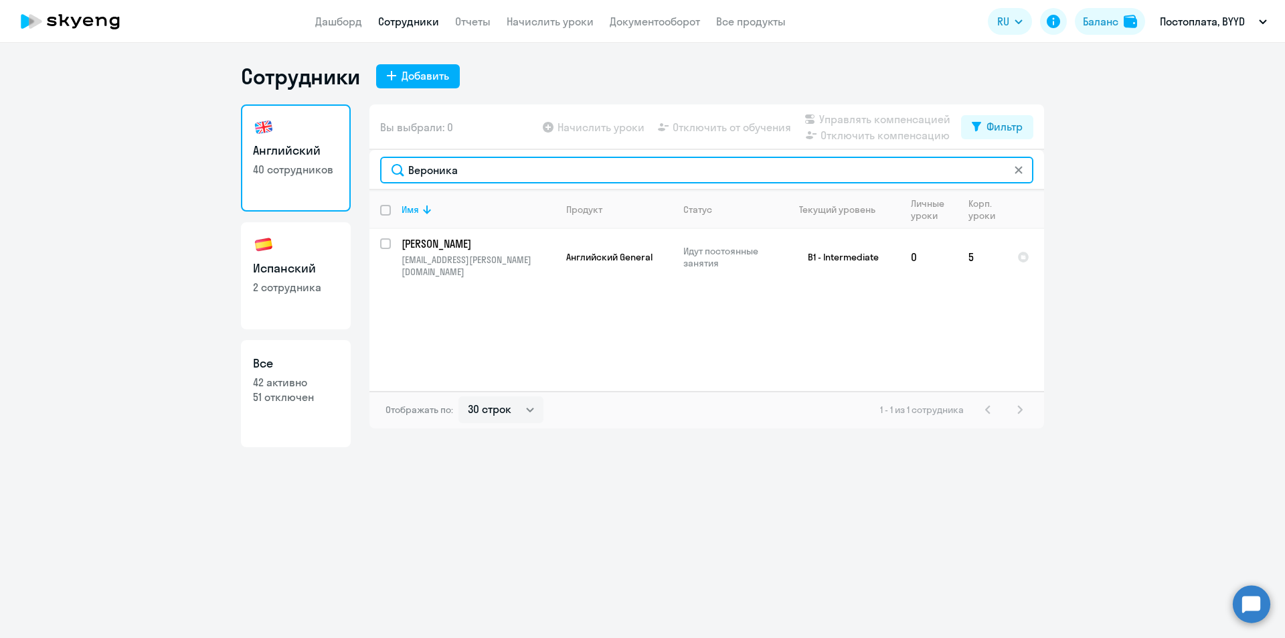
type input "Вероника"
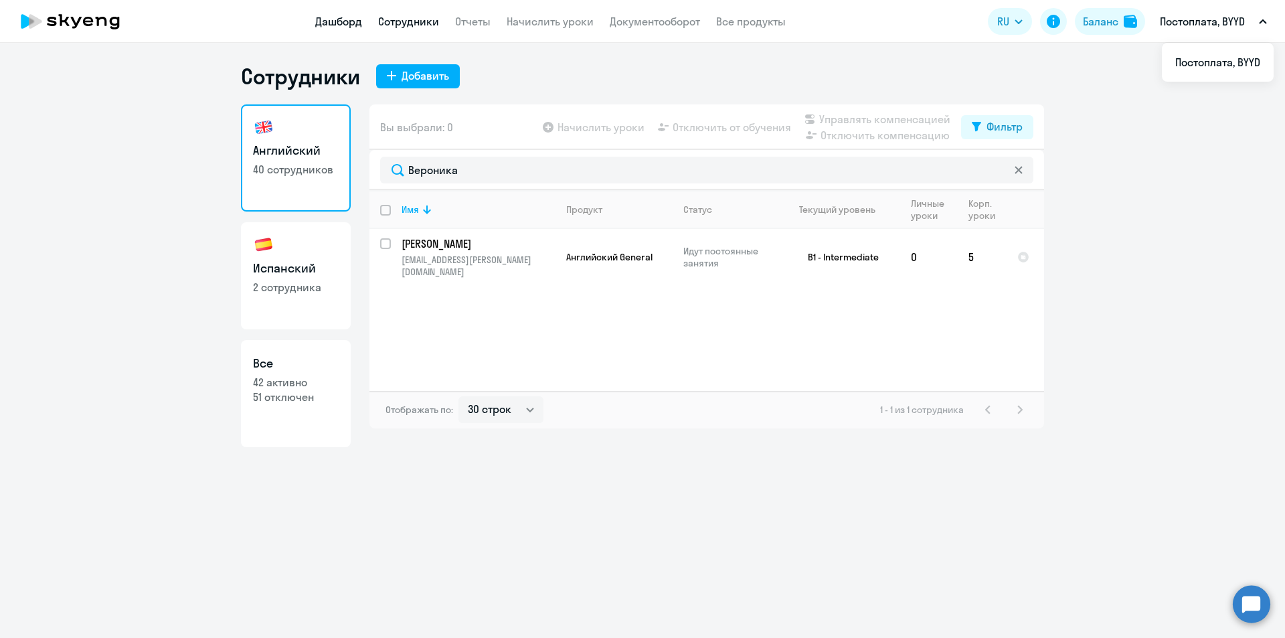
click at [347, 17] on link "Дашборд" at bounding box center [338, 21] width 47 height 13
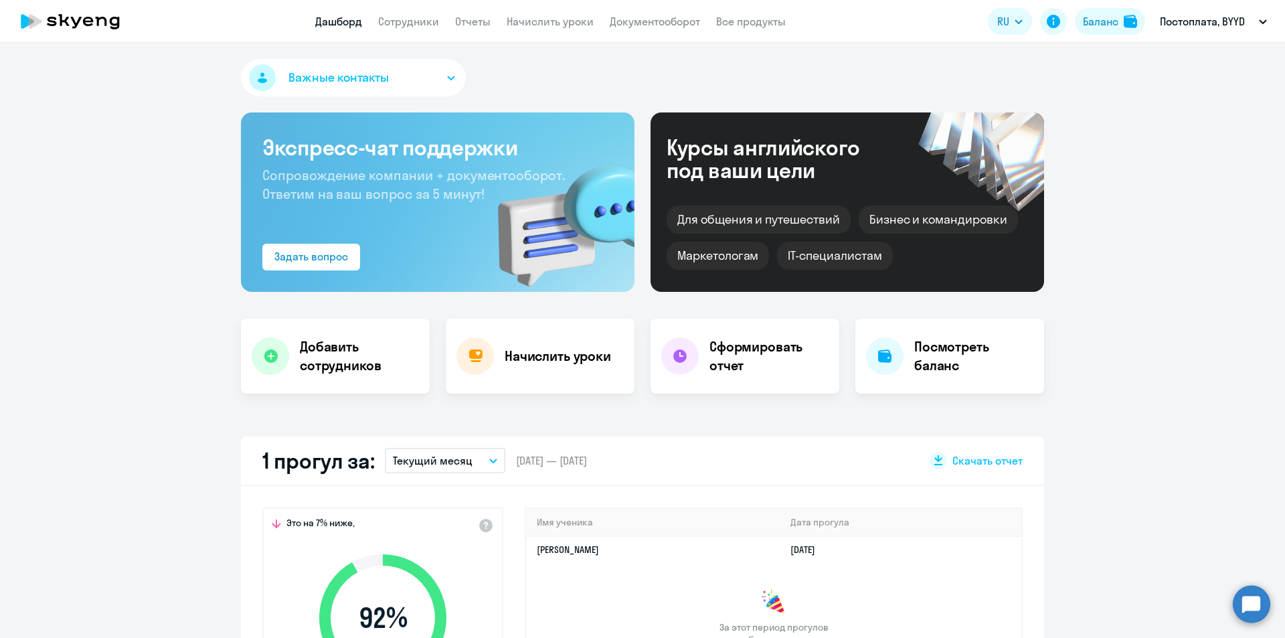
click at [424, 14] on app-menu-item-link "Сотрудники" at bounding box center [408, 21] width 61 height 17
click at [429, 21] on link "Сотрудники" at bounding box center [408, 21] width 61 height 13
select select "30"
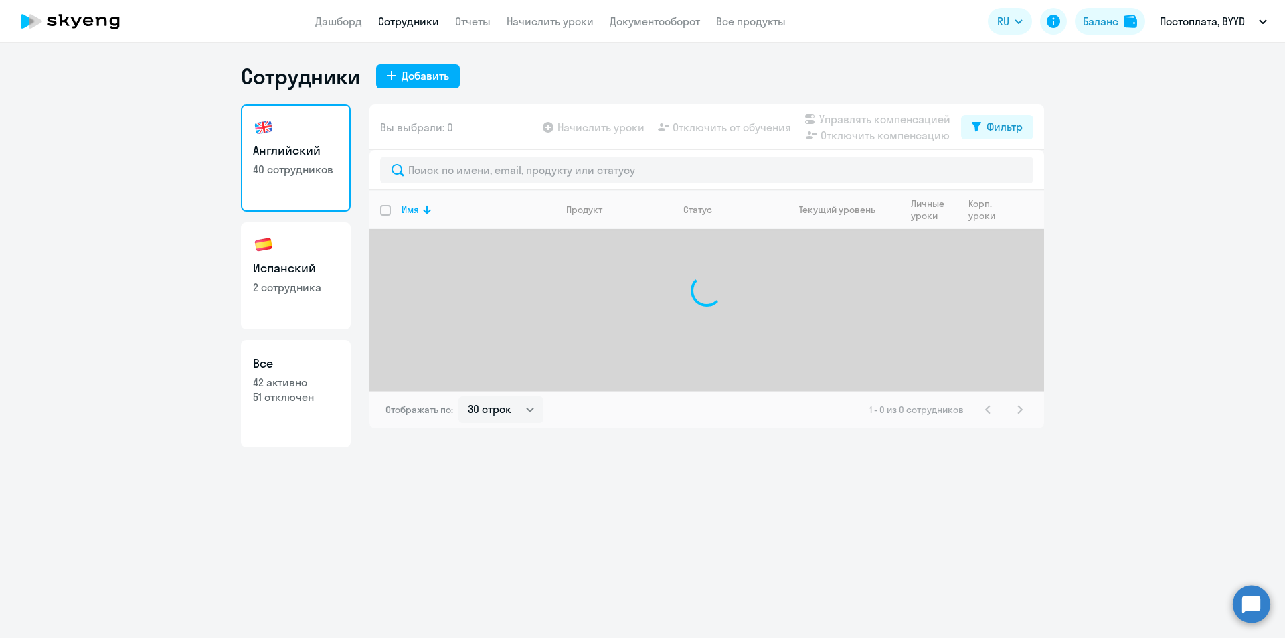
click at [450, 156] on div at bounding box center [706, 170] width 675 height 40
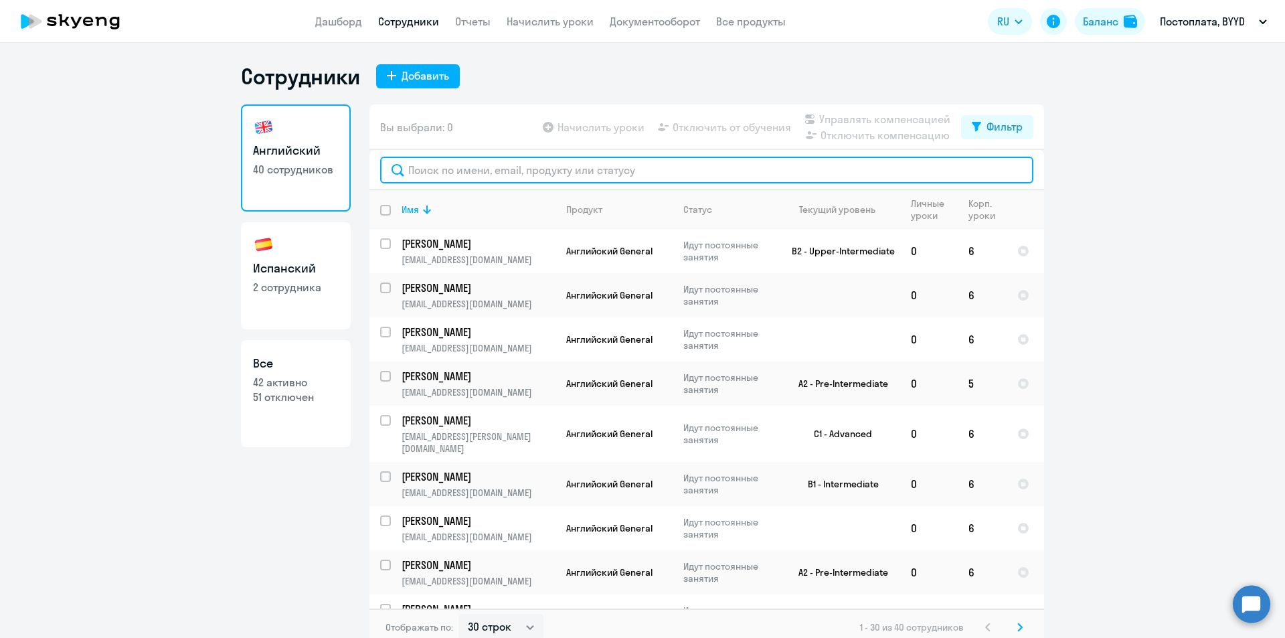
click at [457, 180] on input "text" at bounding box center [706, 170] width 653 height 27
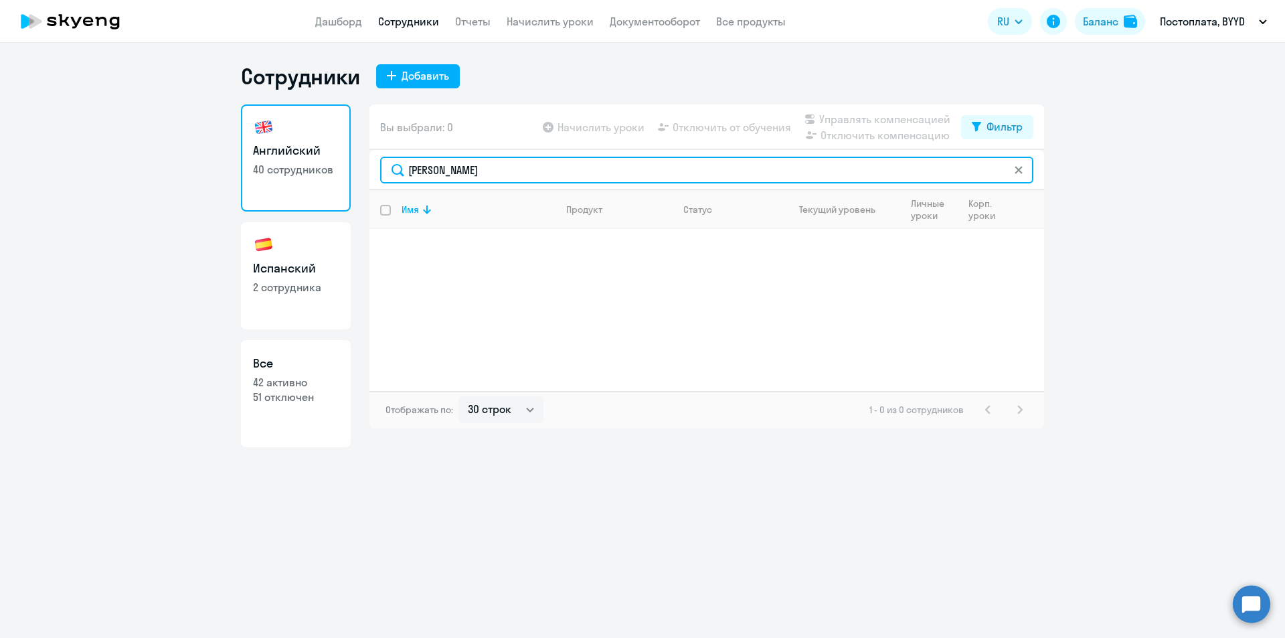
type input "[PERSON_NAME]"
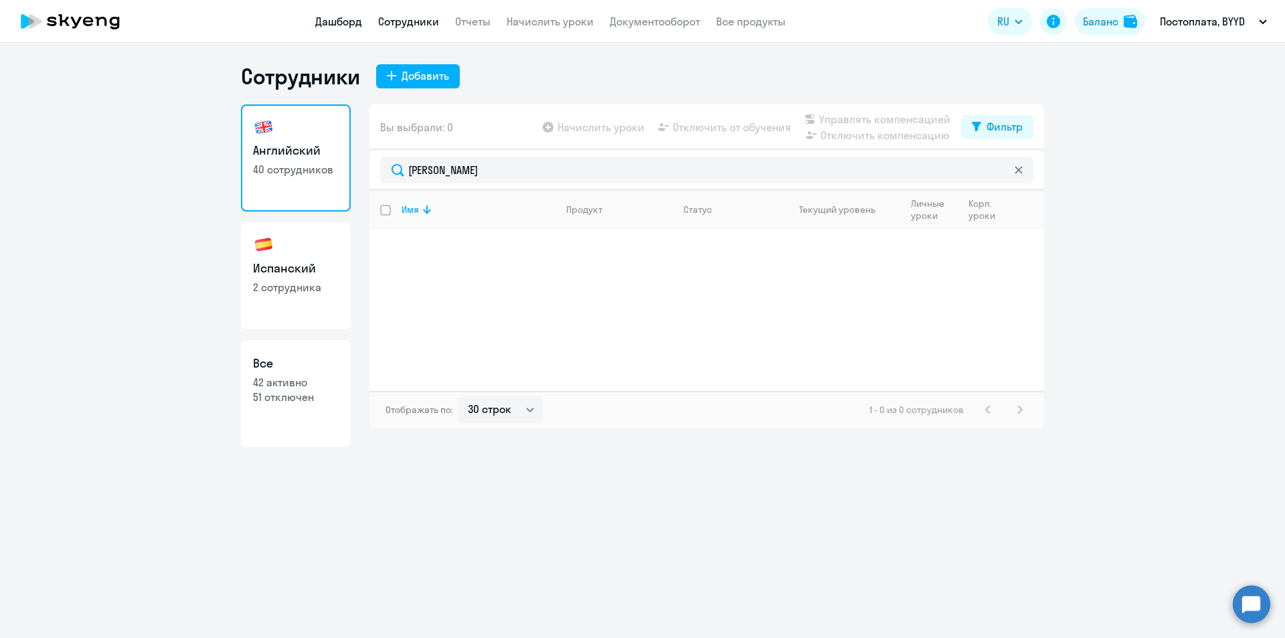
click at [335, 25] on link "Дашборд" at bounding box center [338, 21] width 47 height 13
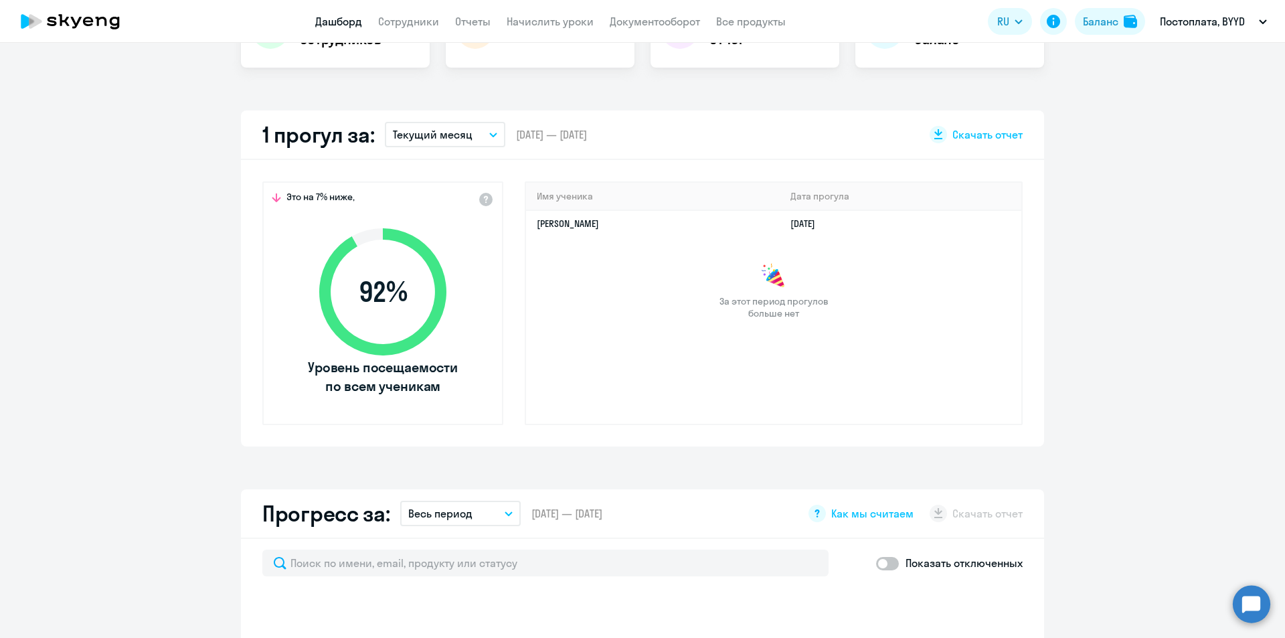
scroll to position [335, 0]
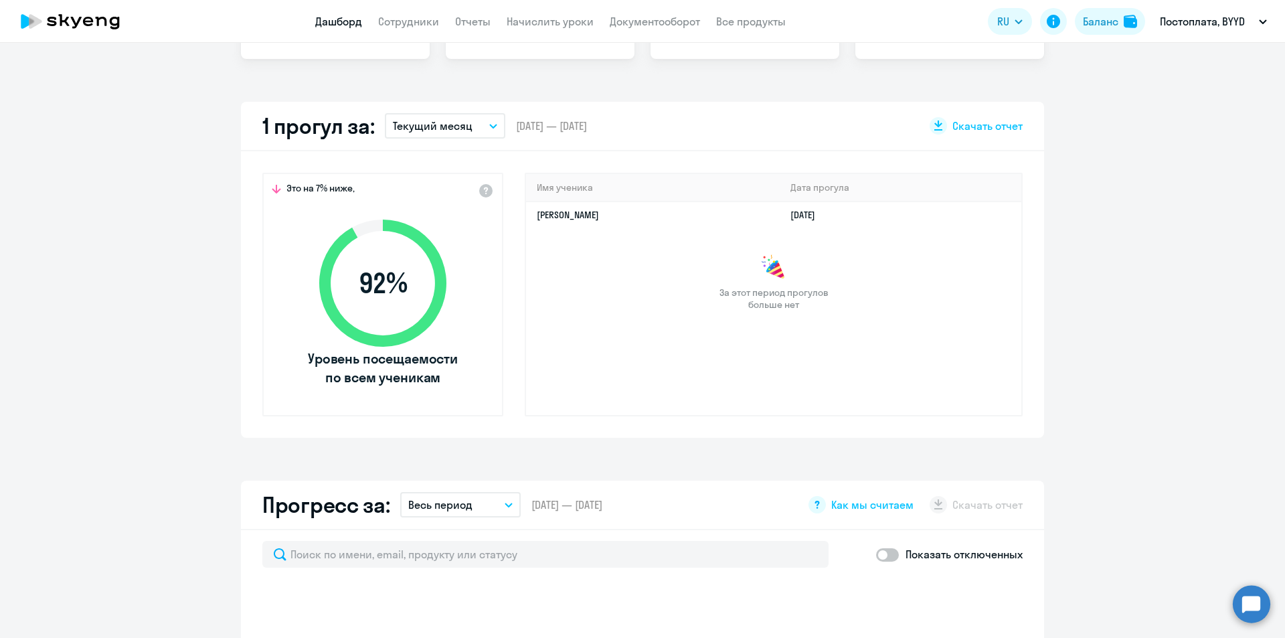
select select "30"
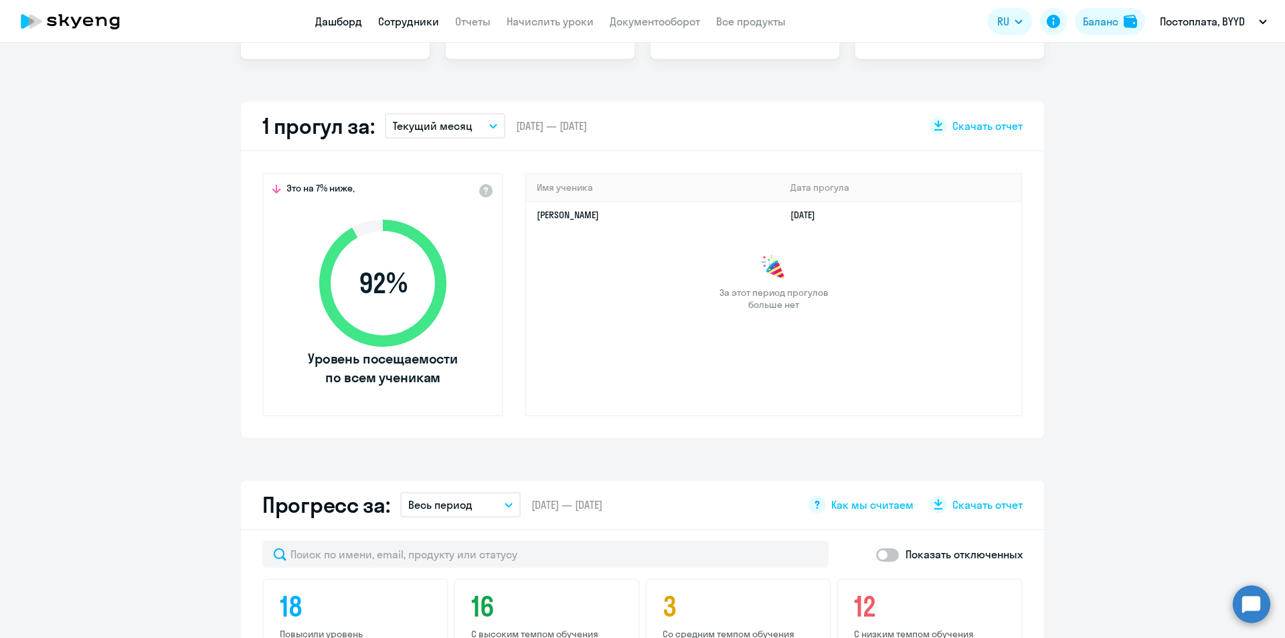
click at [406, 22] on link "Сотрудники" at bounding box center [408, 21] width 61 height 13
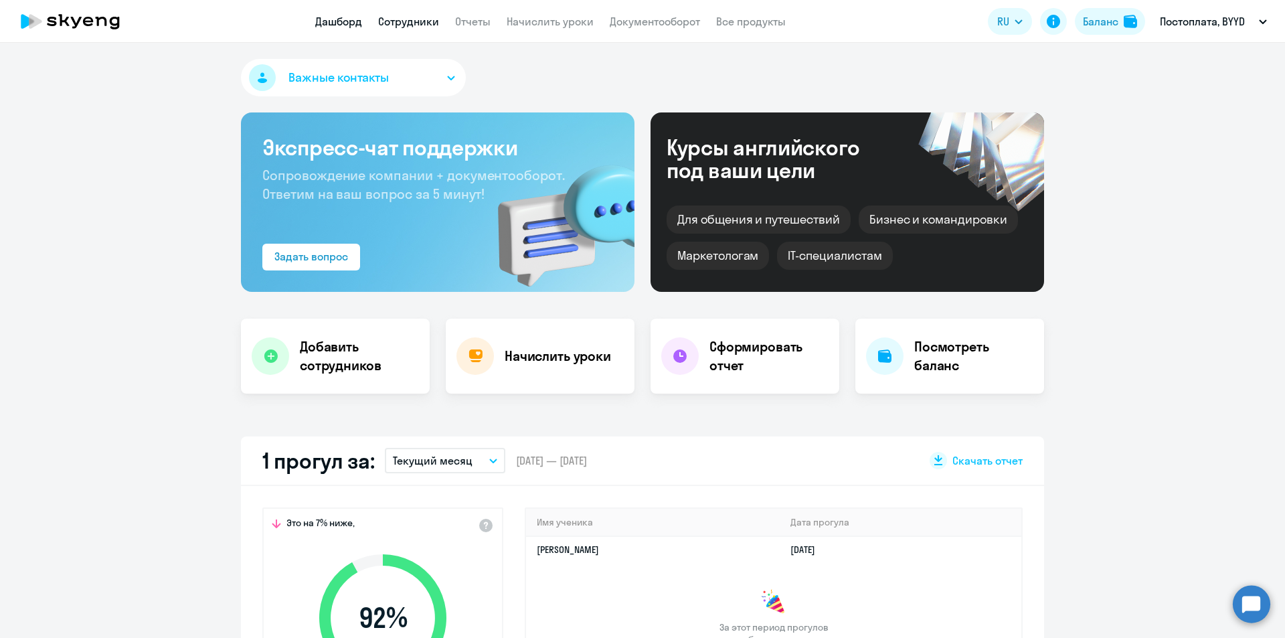
select select "30"
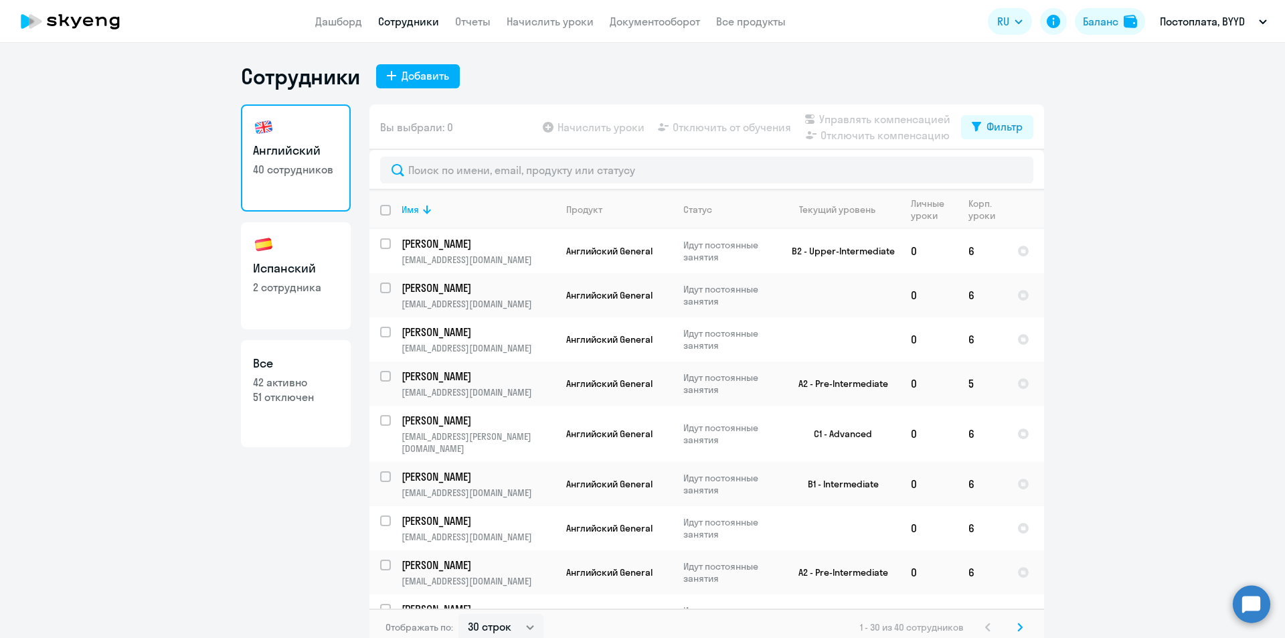
click at [268, 290] on p "2 сотрудника" at bounding box center [296, 287] width 86 height 15
select select "30"
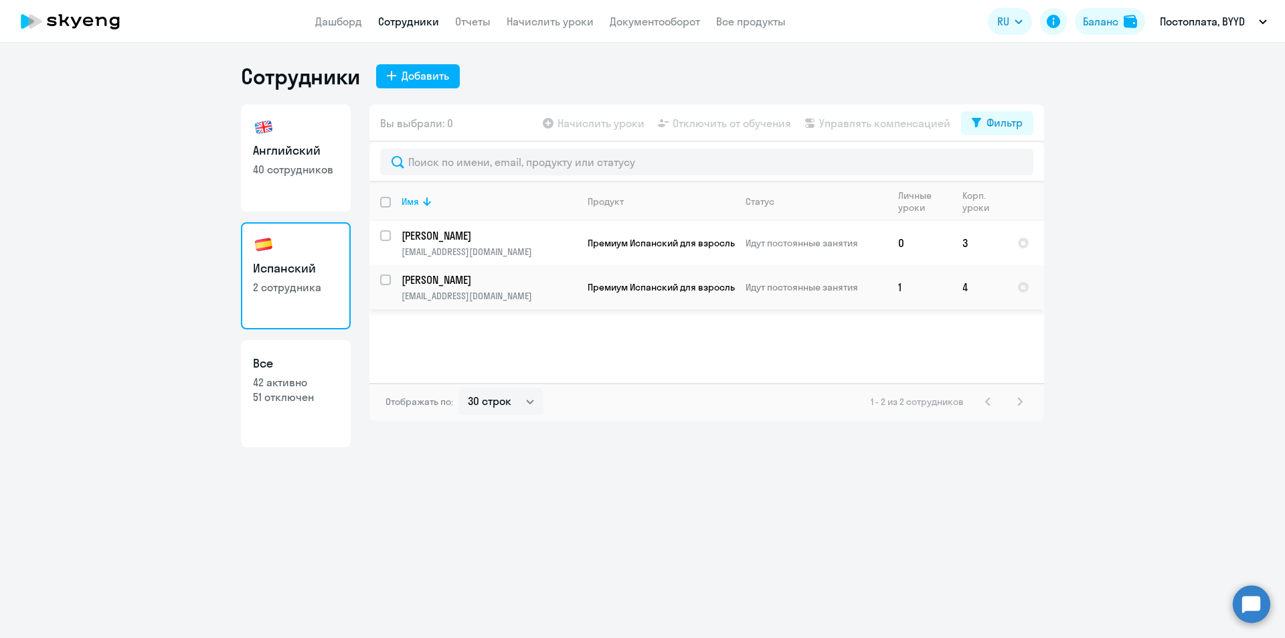
click at [447, 282] on p "[PERSON_NAME]" at bounding box center [489, 279] width 175 height 15
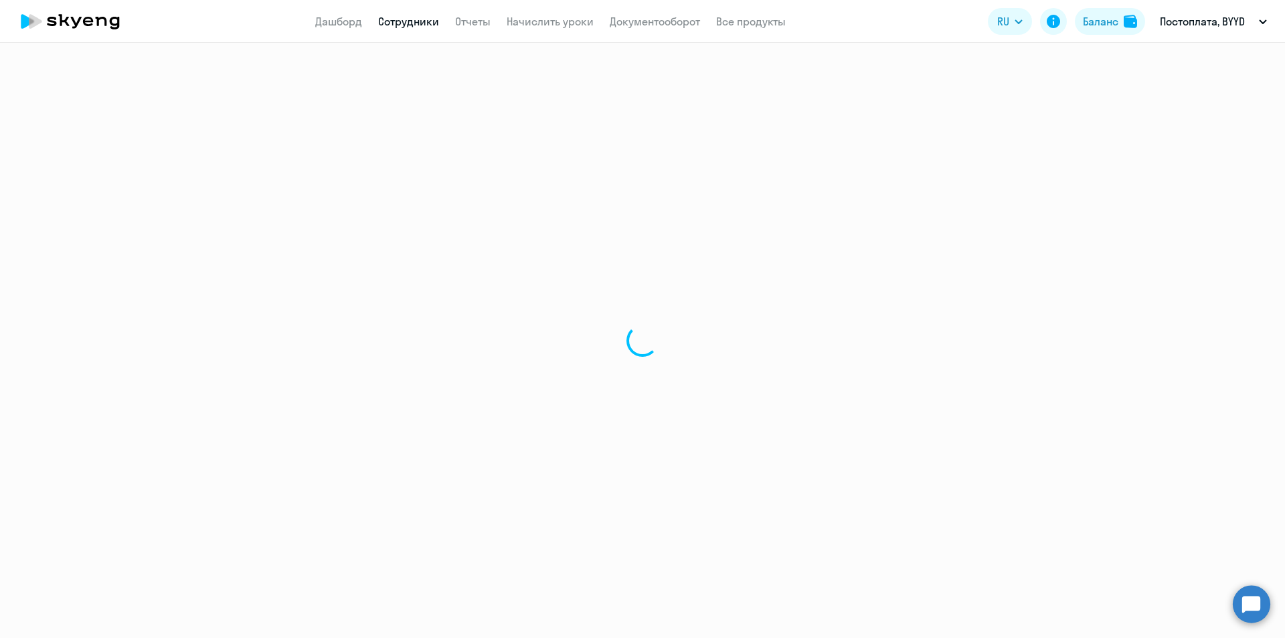
select select "spanish"
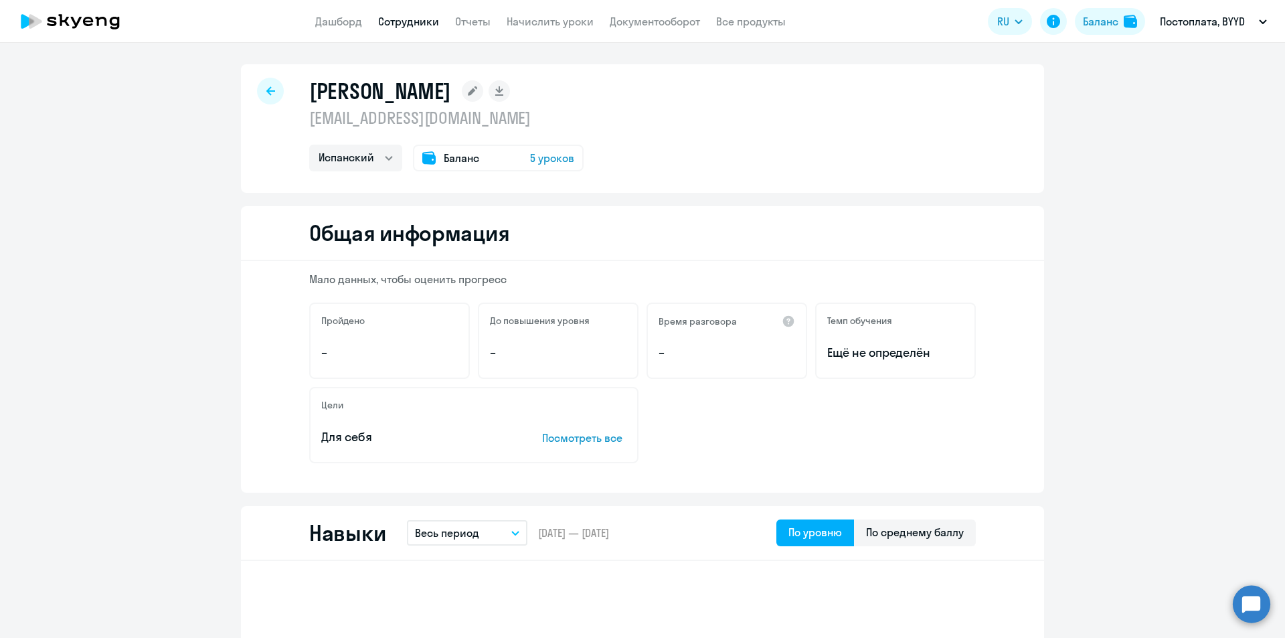
click at [268, 90] on icon at bounding box center [270, 90] width 9 height 9
select select "30"
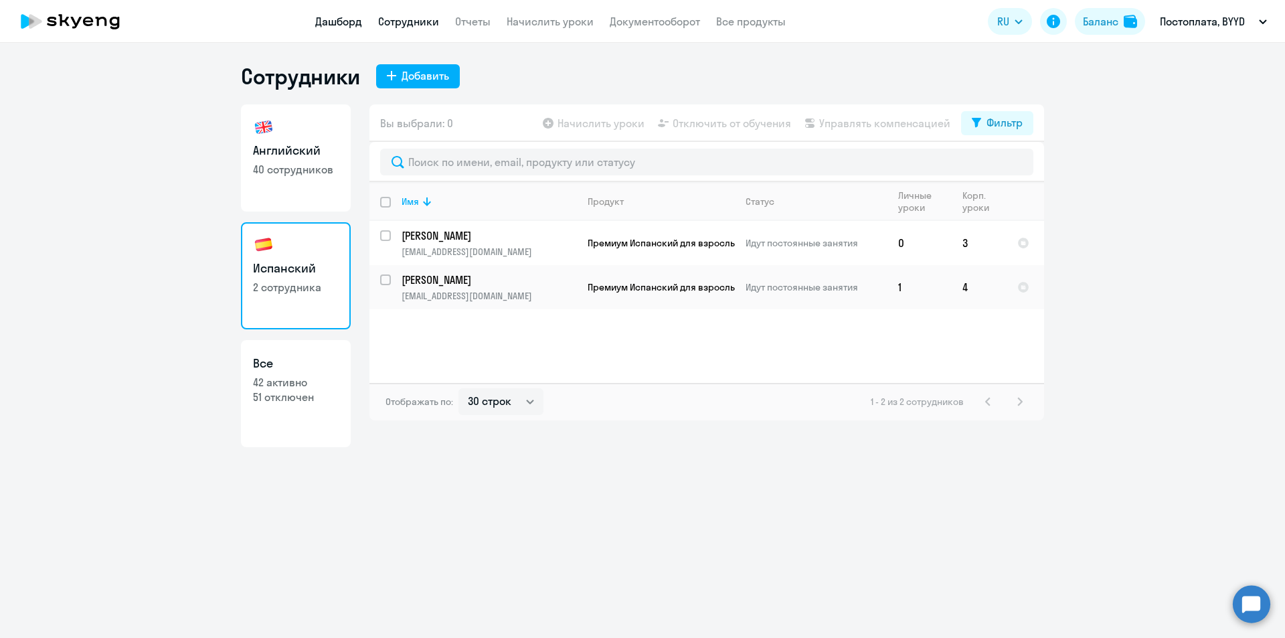
click at [357, 21] on link "Дашборд" at bounding box center [338, 21] width 47 height 13
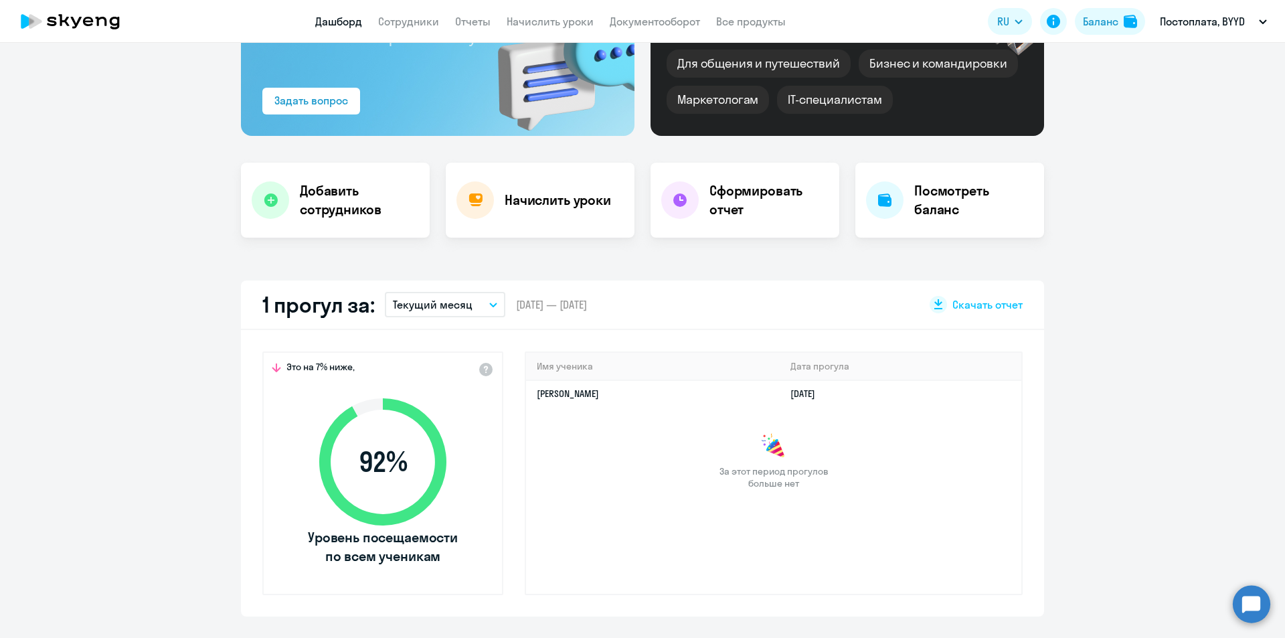
scroll to position [201, 0]
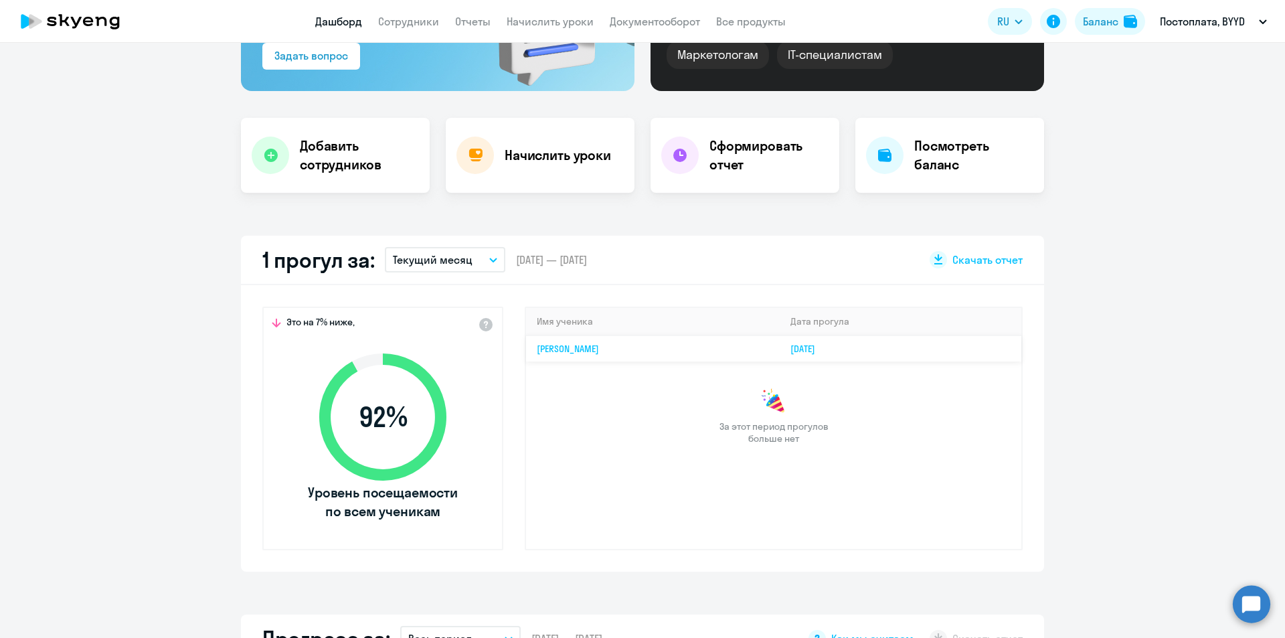
select select "30"
